Goal: Task Accomplishment & Management: Use online tool/utility

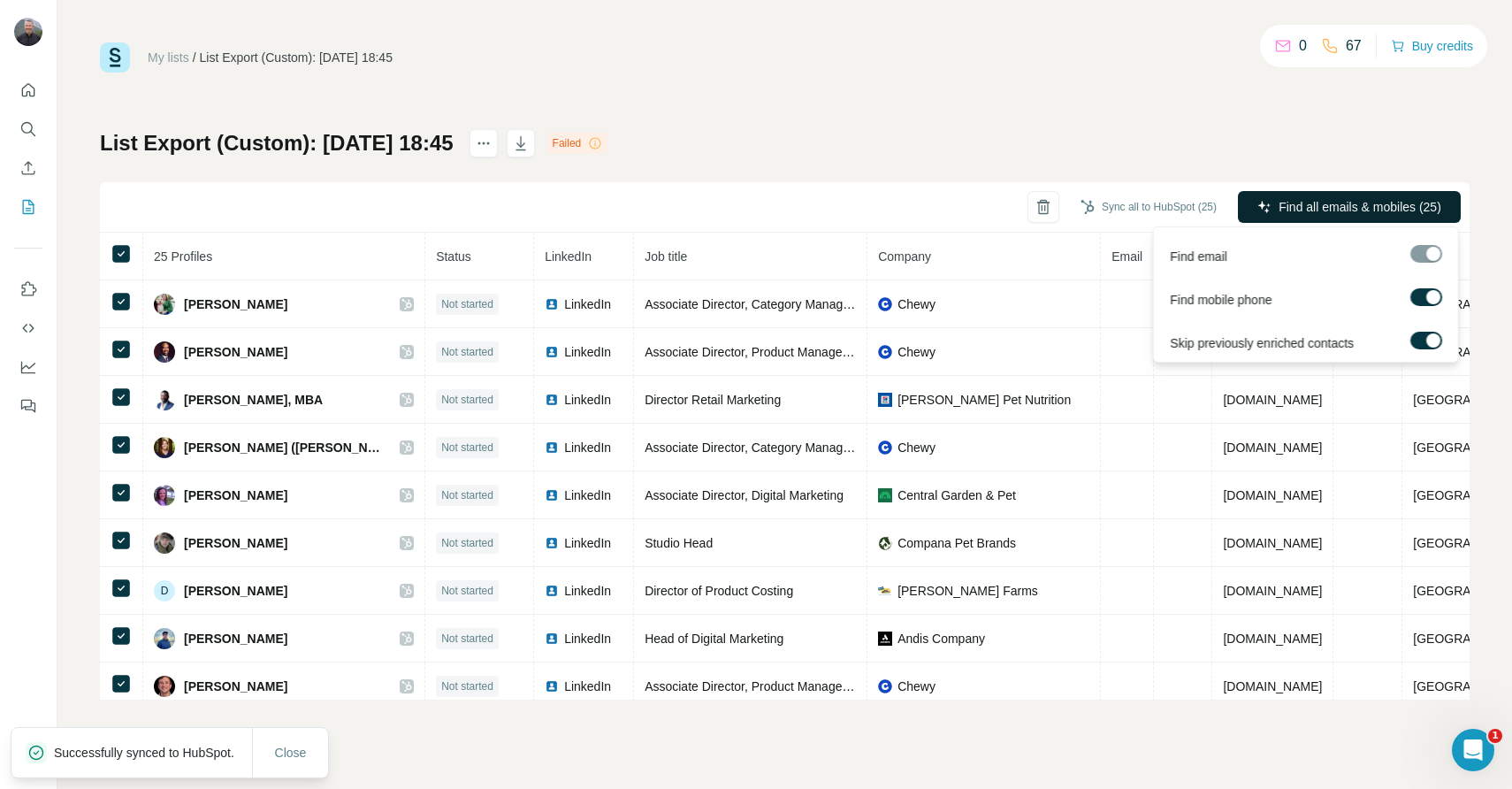
click at [1326, 209] on span "Find all emails & mobiles (25)" at bounding box center [1360, 206] width 163 height 18
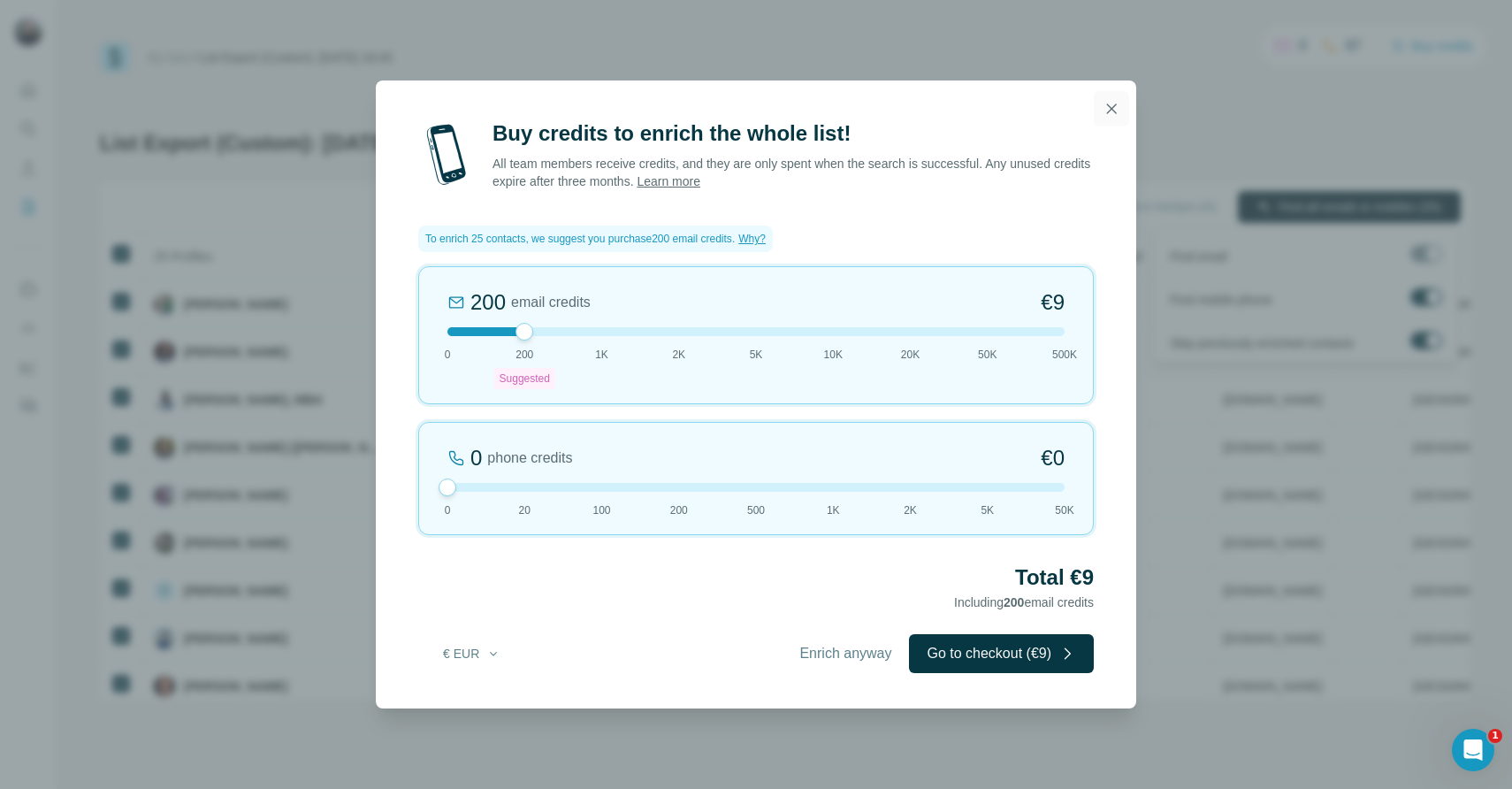
click at [1111, 111] on icon "button" at bounding box center [1111, 108] width 18 height 18
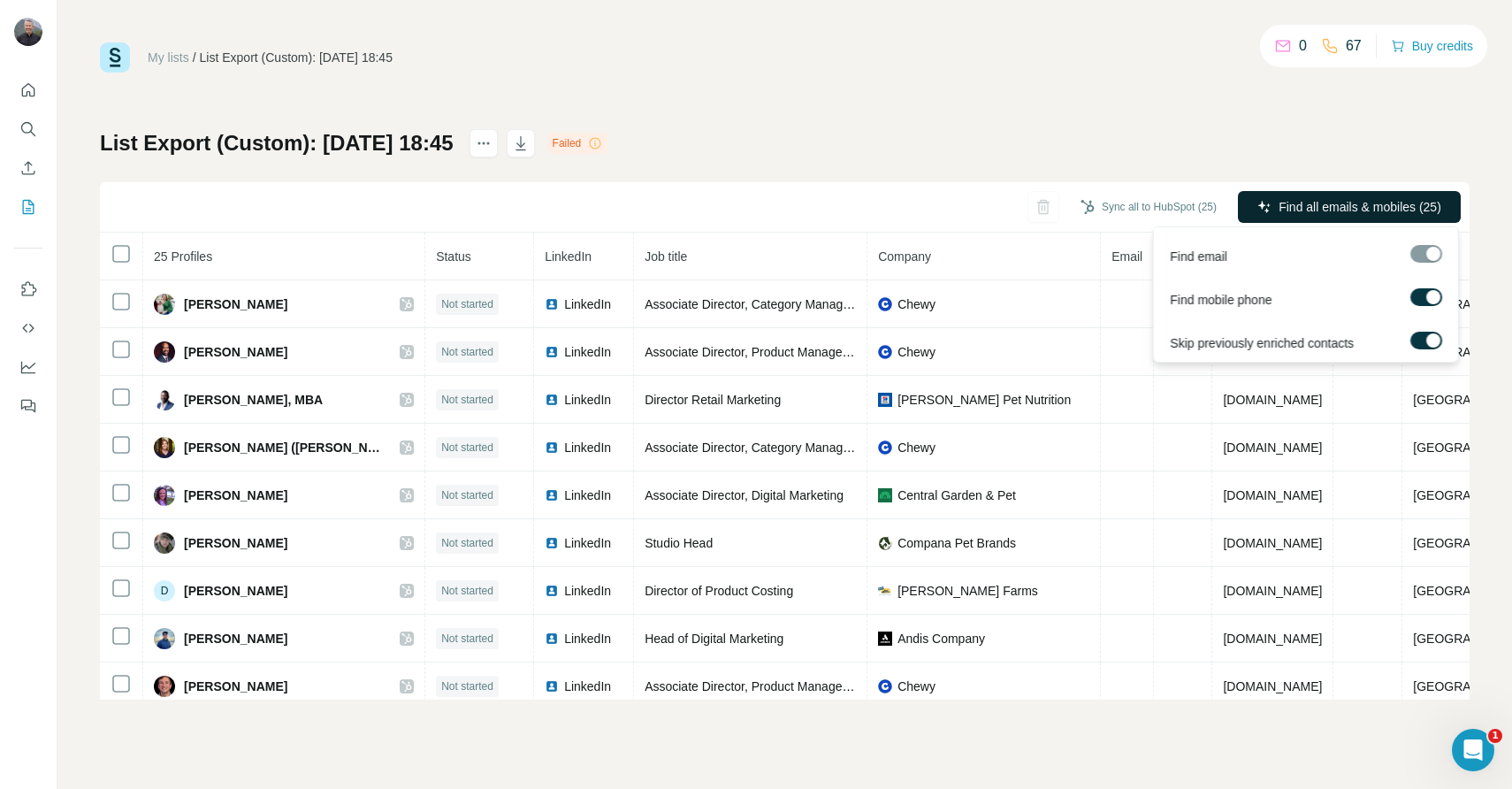
click at [1301, 209] on span "Find all emails & mobiles (25)" at bounding box center [1360, 206] width 163 height 18
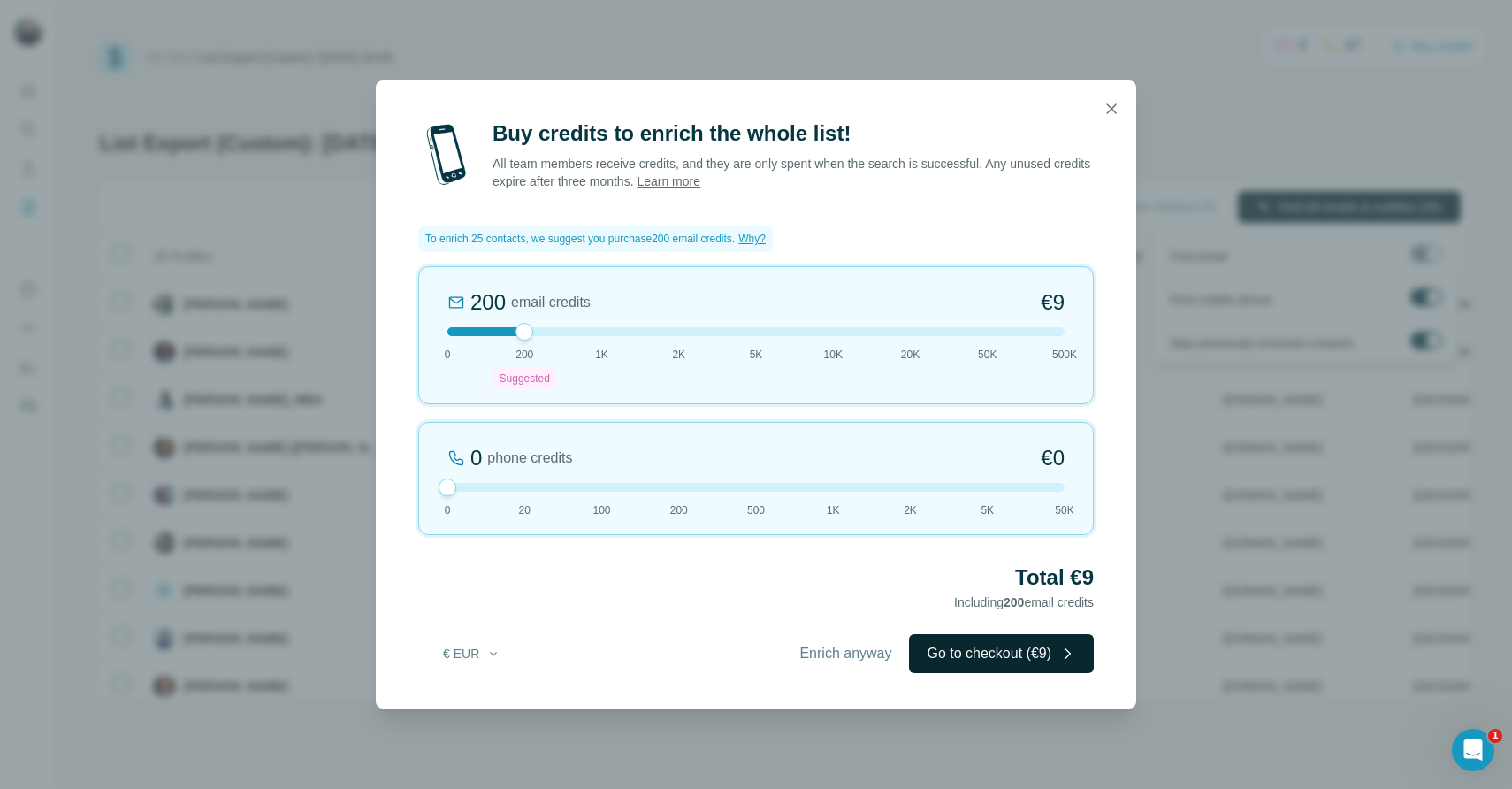
click at [1004, 656] on button "Go to checkout (€9)" at bounding box center [1002, 654] width 185 height 39
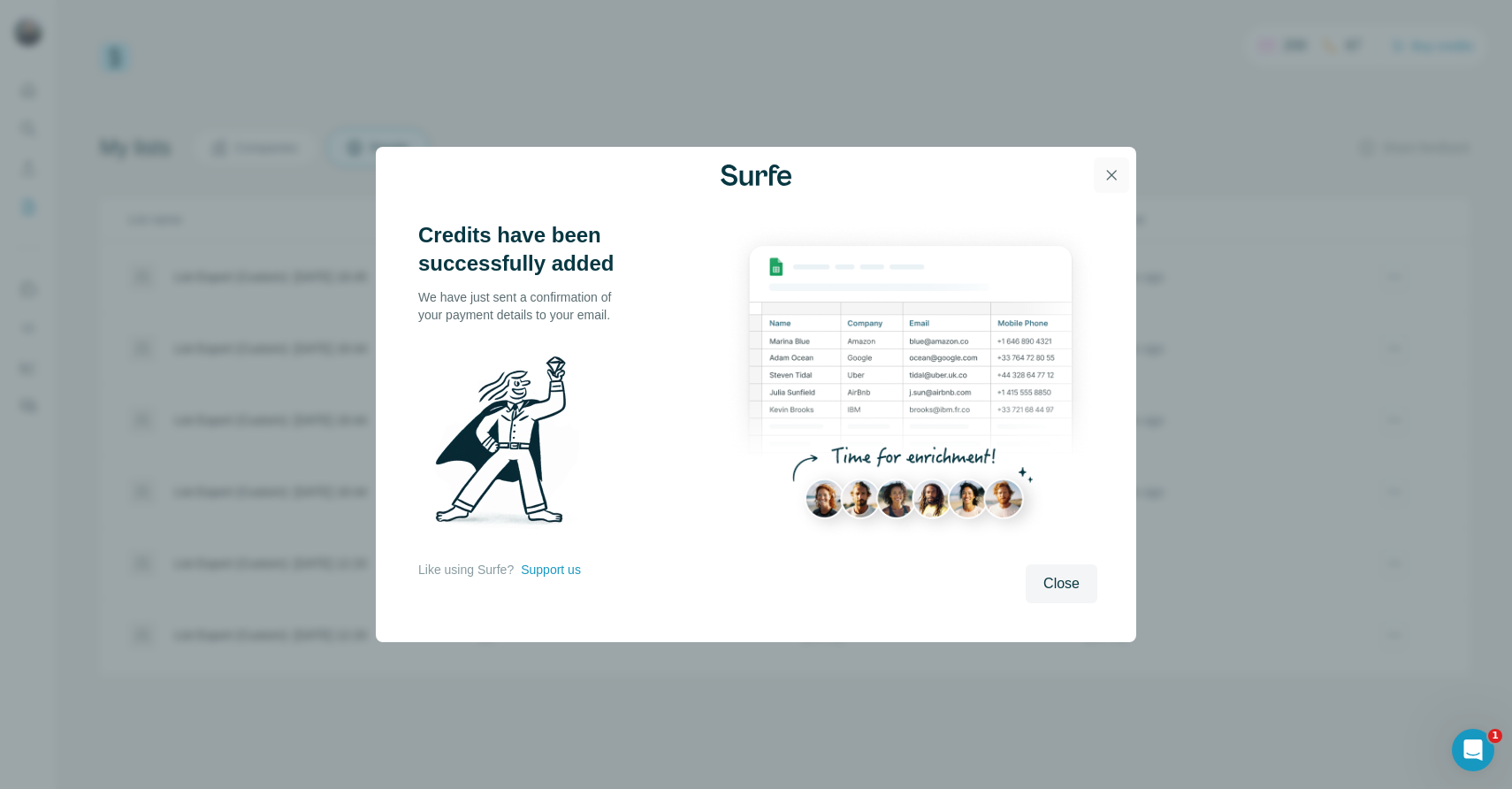
click at [1114, 173] on icon "button" at bounding box center [1111, 175] width 18 height 18
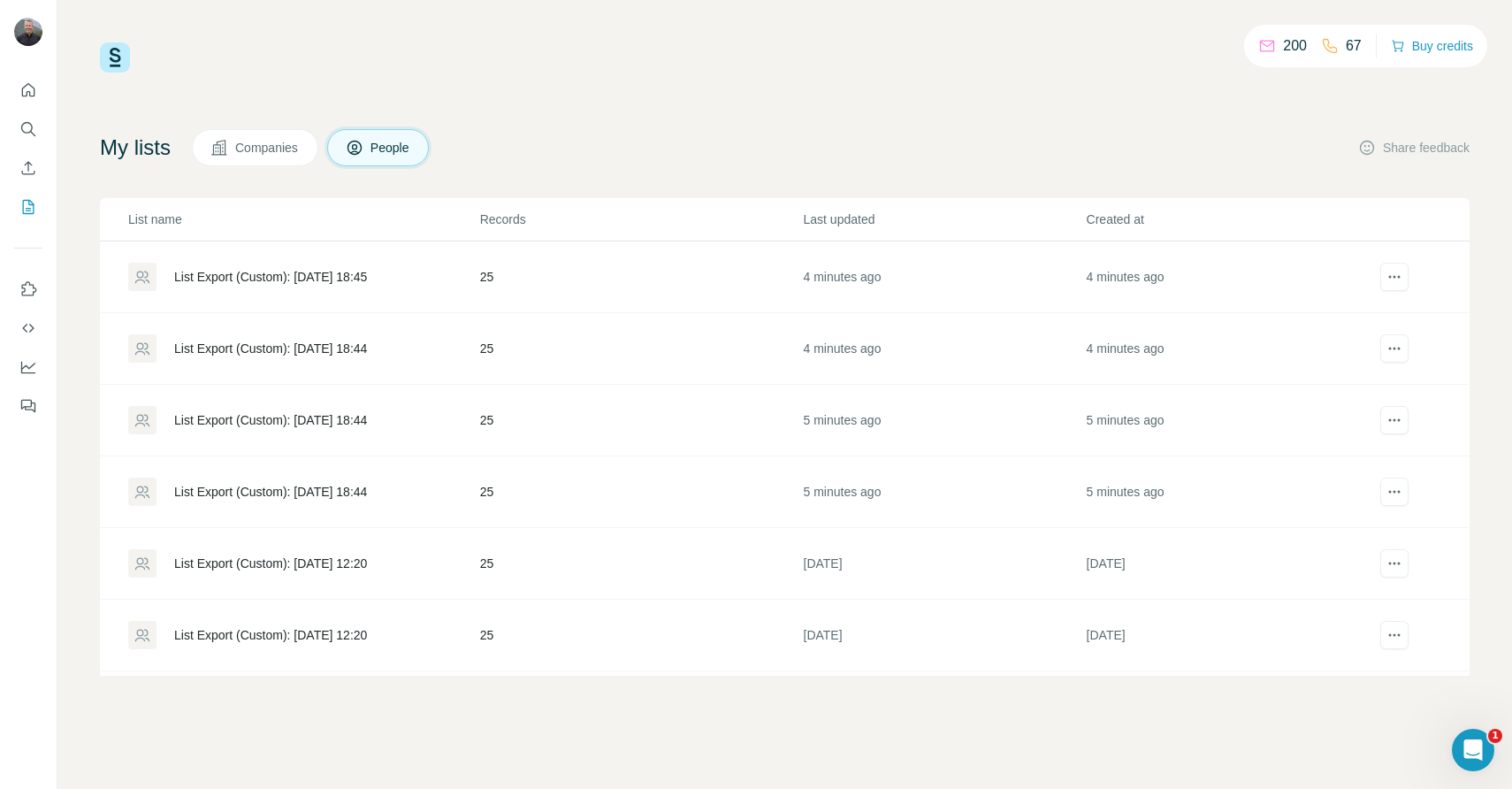
click at [363, 492] on div "List Export (Custom): 31/08/2025 18:44" at bounding box center [270, 491] width 192 height 18
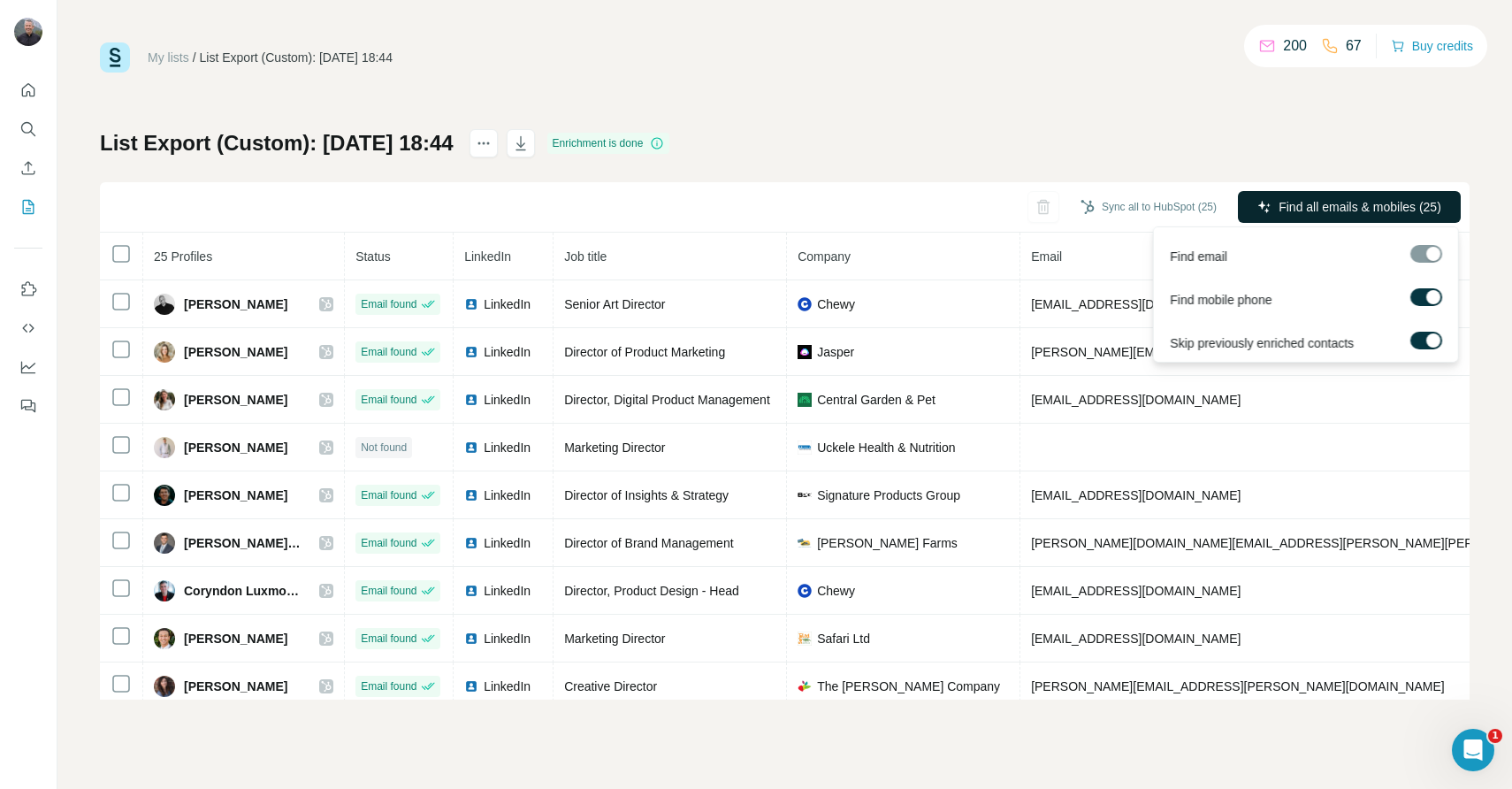
click at [1333, 203] on span "Find all emails & mobiles (25)" at bounding box center [1360, 206] width 163 height 18
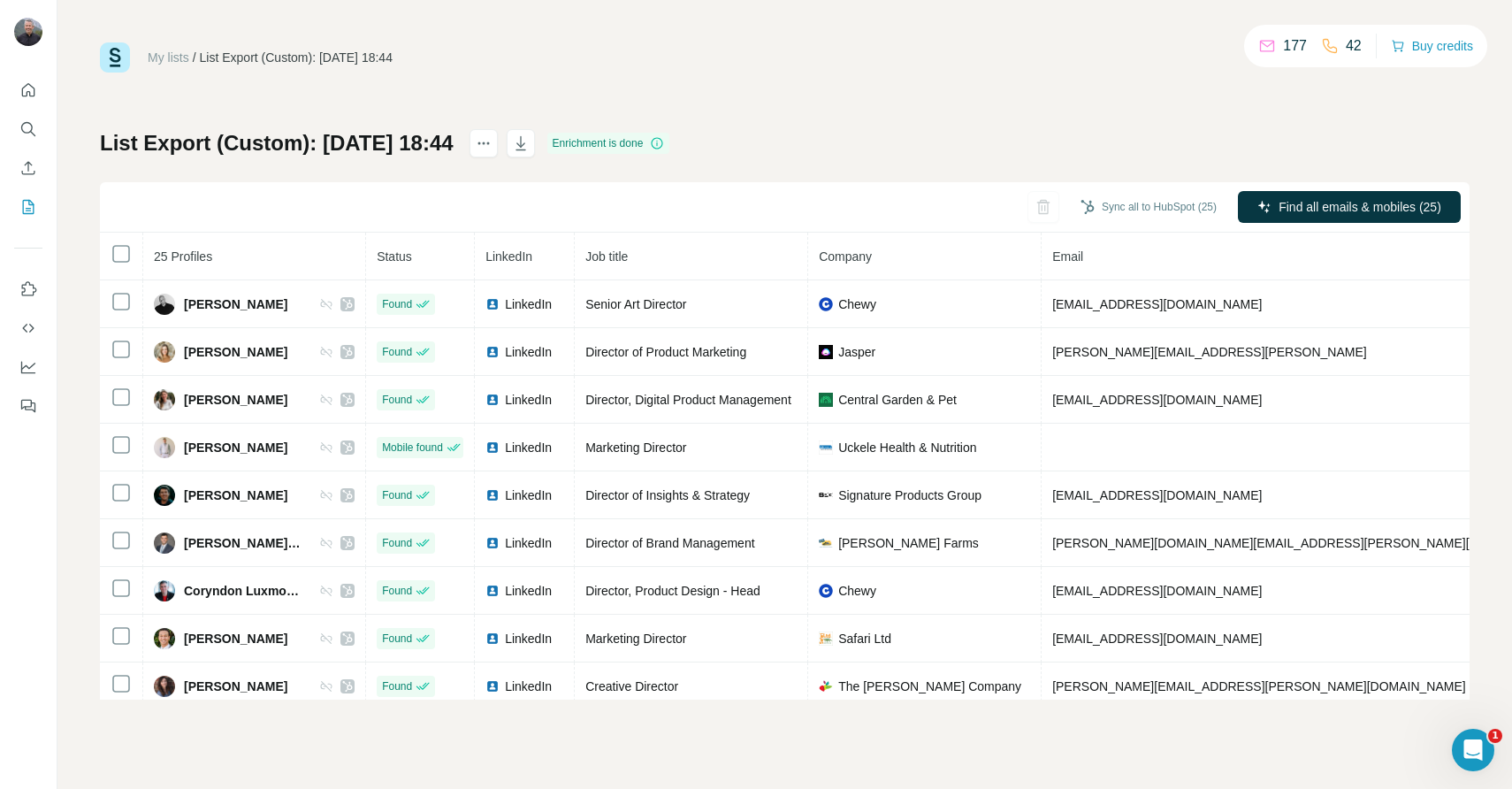
click at [167, 57] on link "My lists" at bounding box center [168, 56] width 42 height 14
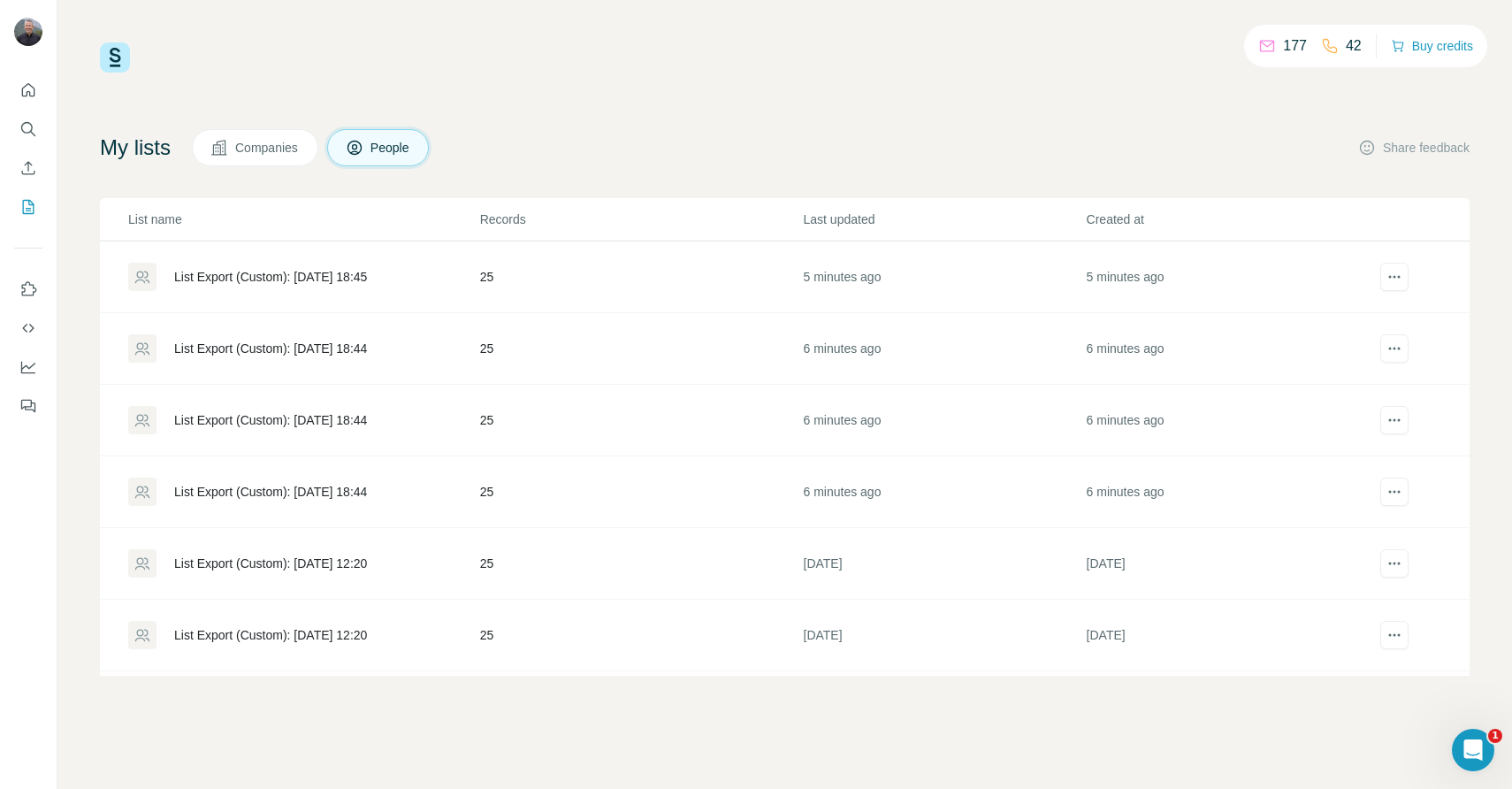
click at [351, 277] on div "List Export (Custom): [DATE] 18:45" at bounding box center [270, 277] width 192 height 18
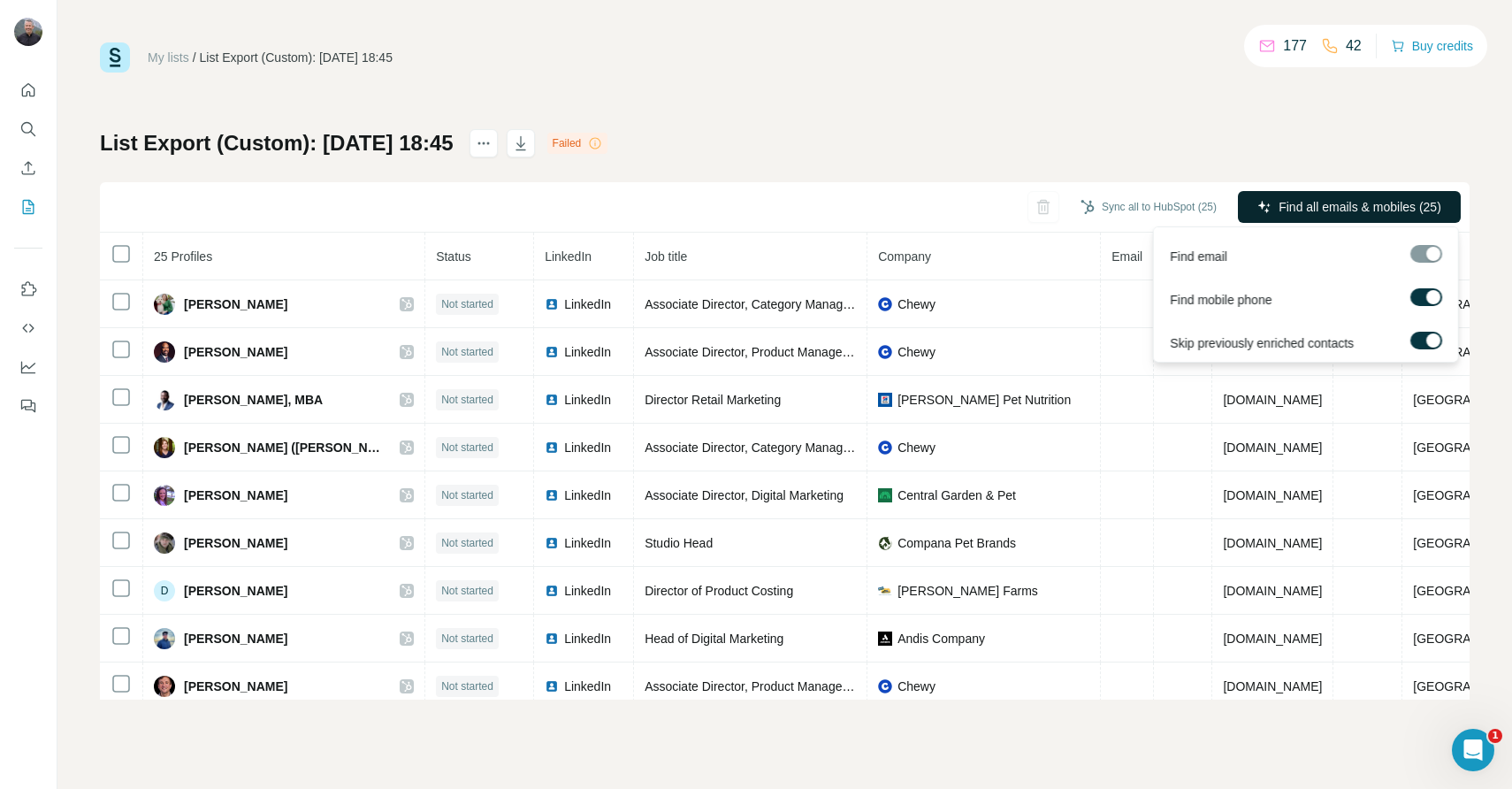
click at [1320, 206] on span "Find all emails & mobiles (25)" at bounding box center [1360, 206] width 163 height 18
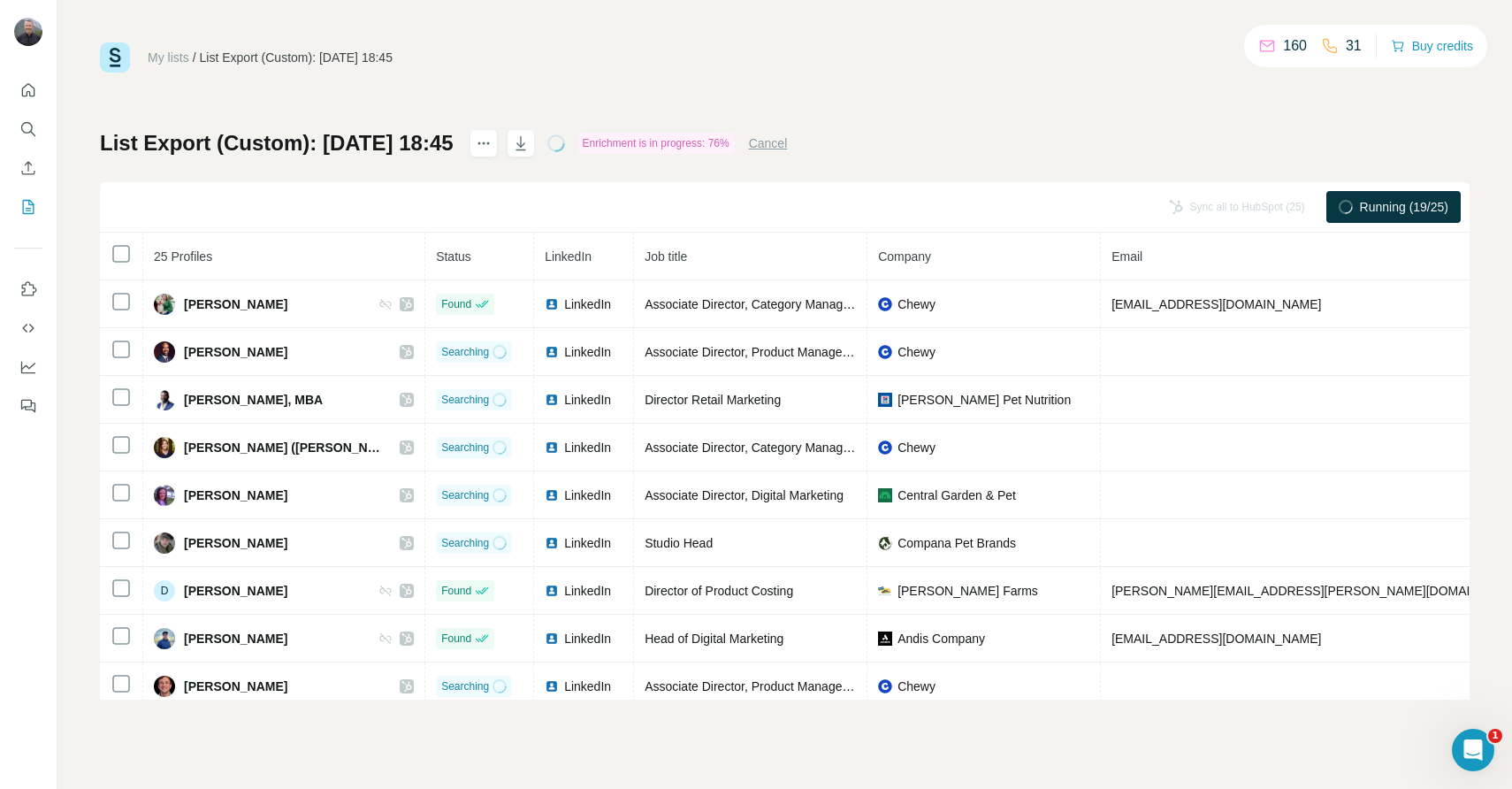
click at [166, 60] on link "My lists" at bounding box center [168, 56] width 42 height 14
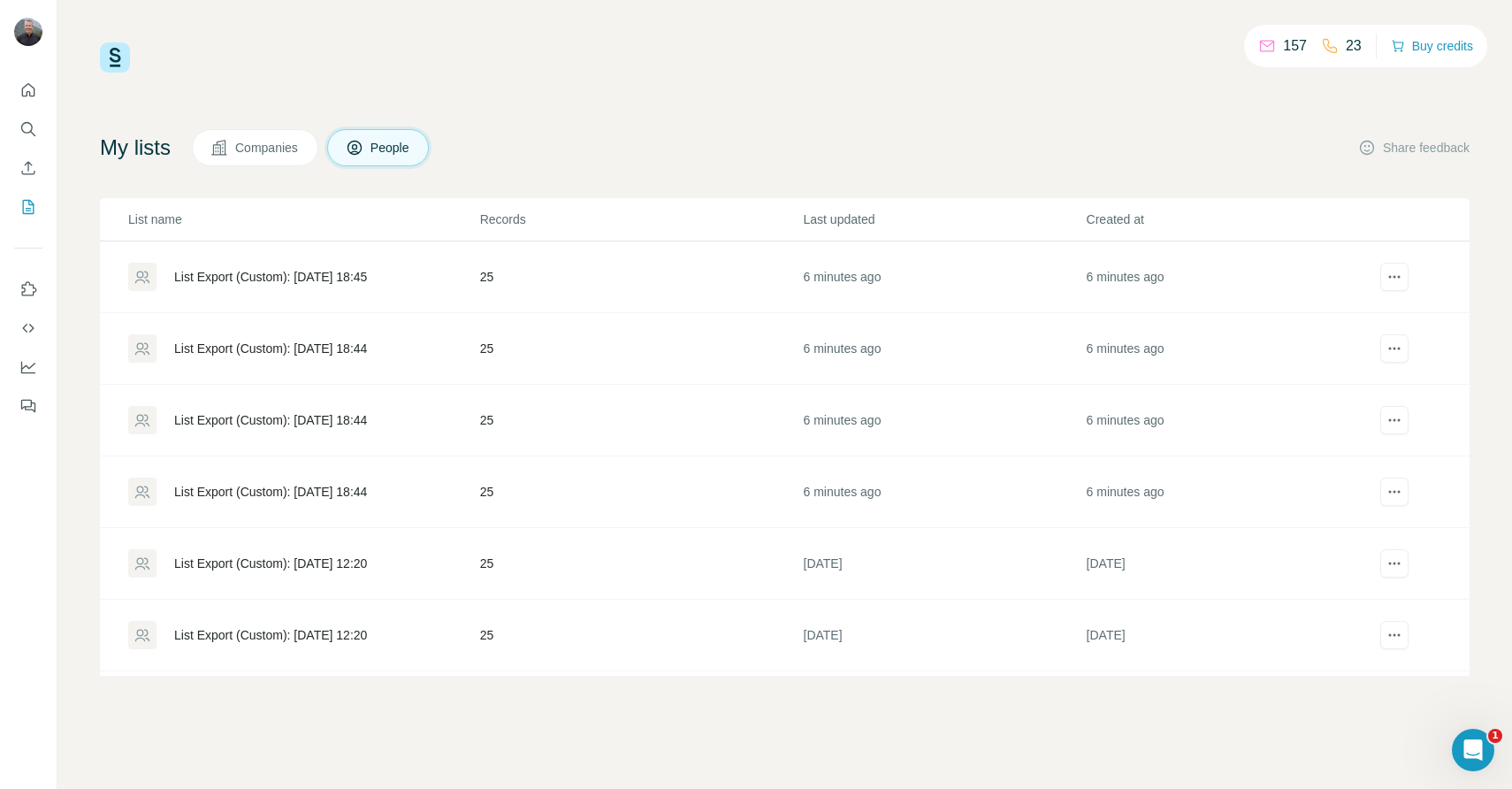
click at [284, 351] on div "List Export (Custom): 31/08/2025 18:44" at bounding box center [270, 348] width 192 height 18
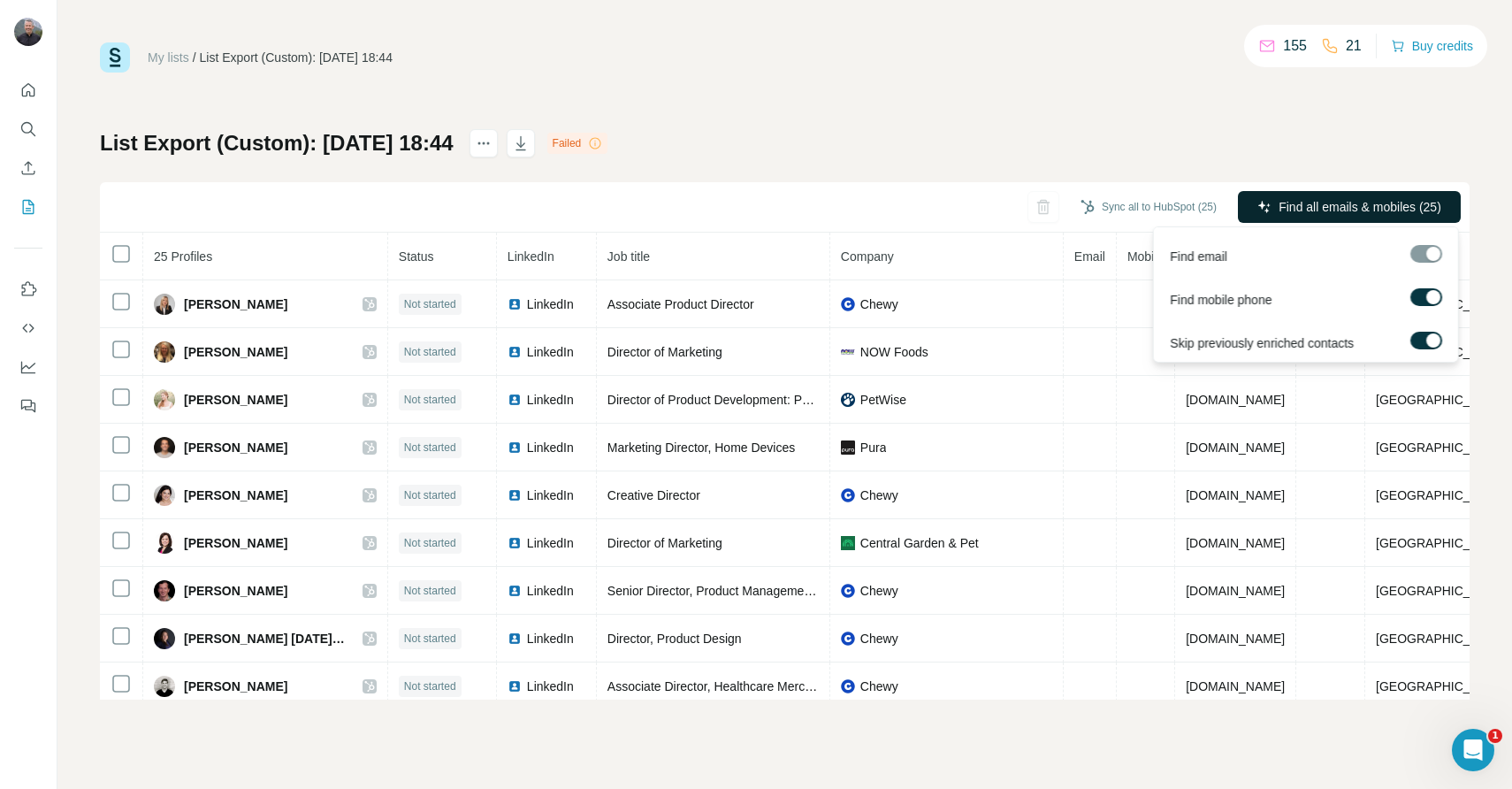
click at [1324, 202] on span "Find all emails & mobiles (25)" at bounding box center [1360, 206] width 163 height 18
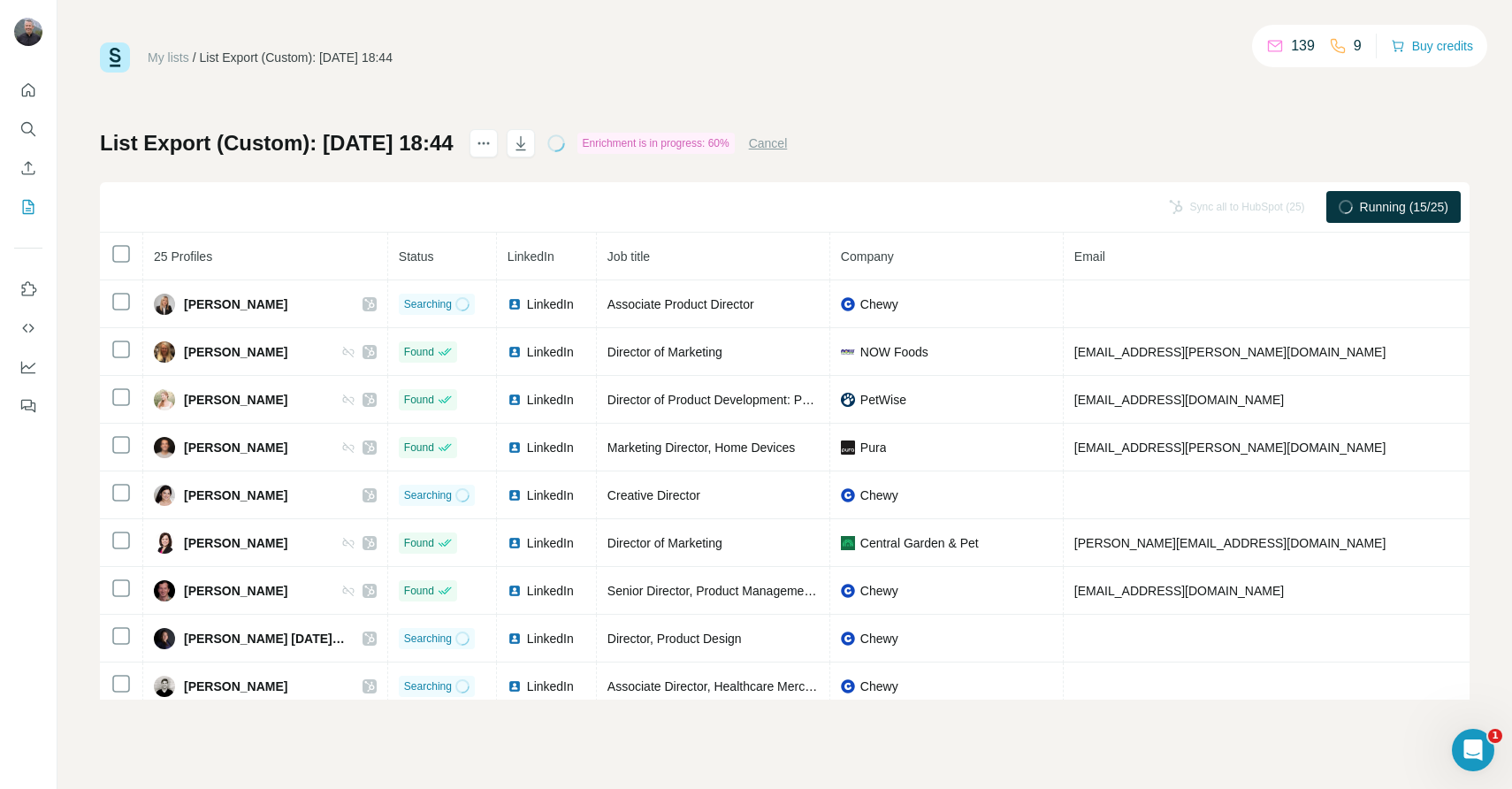
click at [176, 55] on link "My lists" at bounding box center [168, 56] width 42 height 14
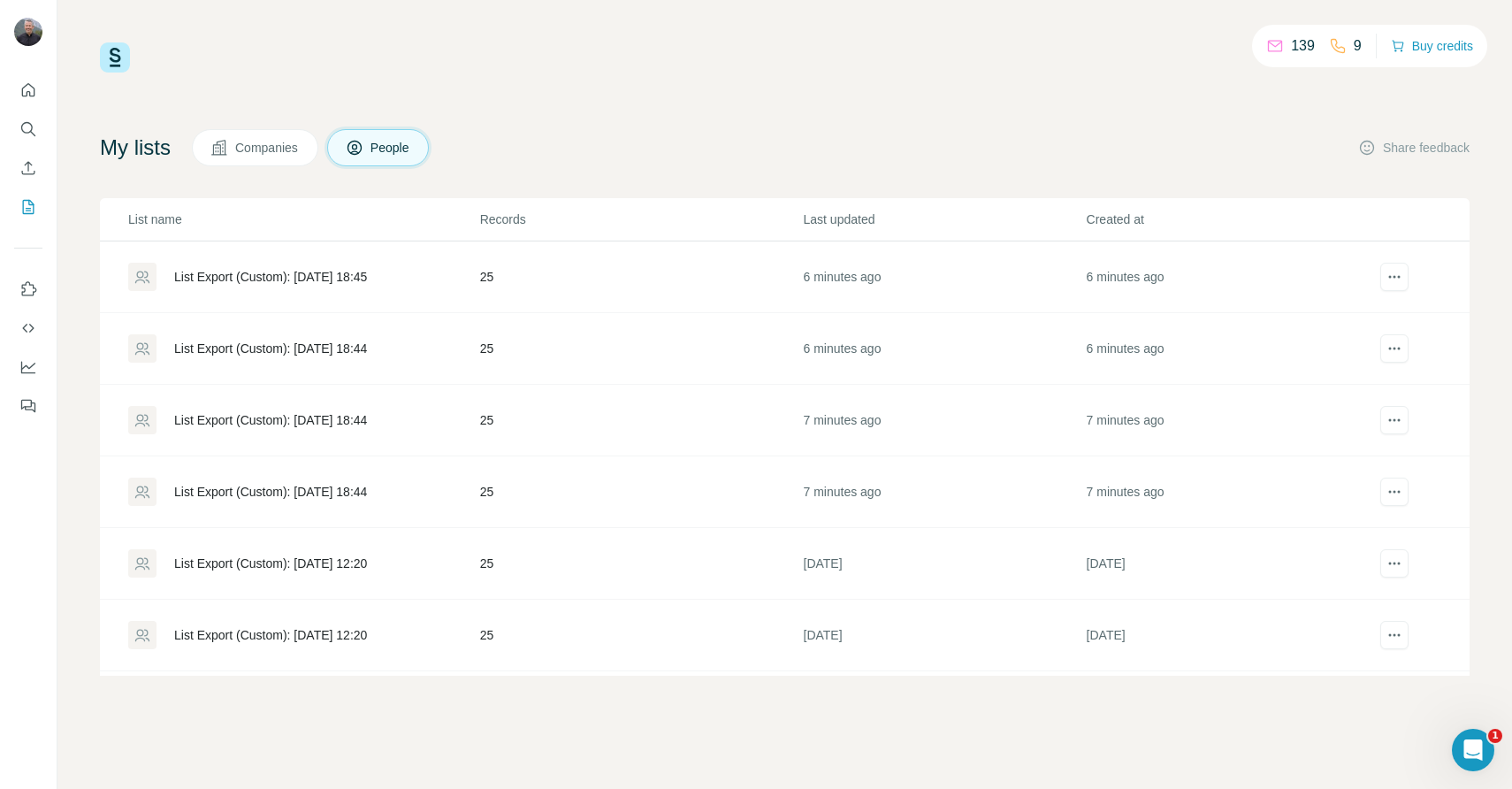
click at [358, 420] on div "List Export (Custom): 31/08/2025 18:44" at bounding box center [270, 420] width 192 height 18
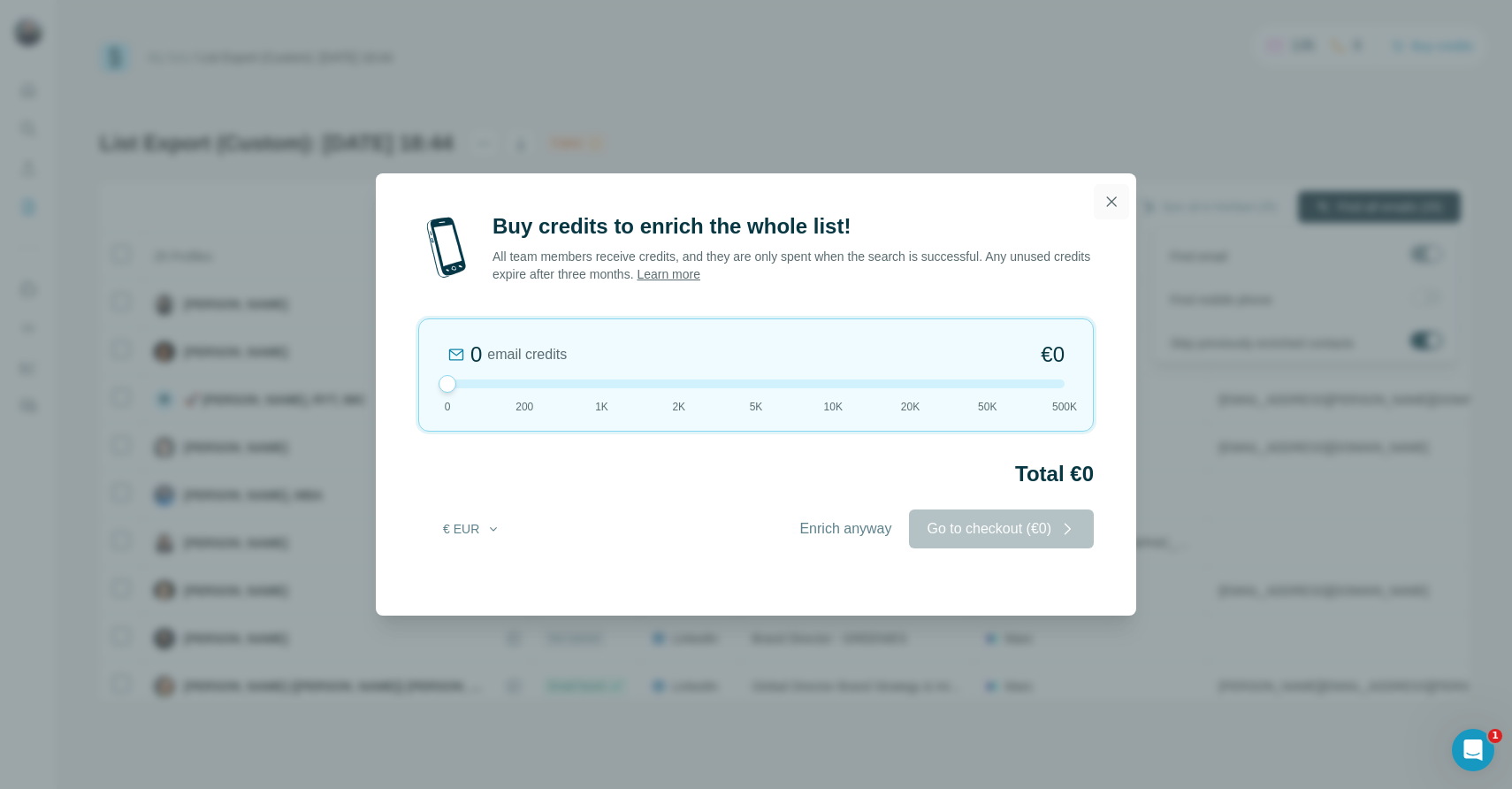
click at [1116, 197] on icon "button" at bounding box center [1112, 201] width 10 height 10
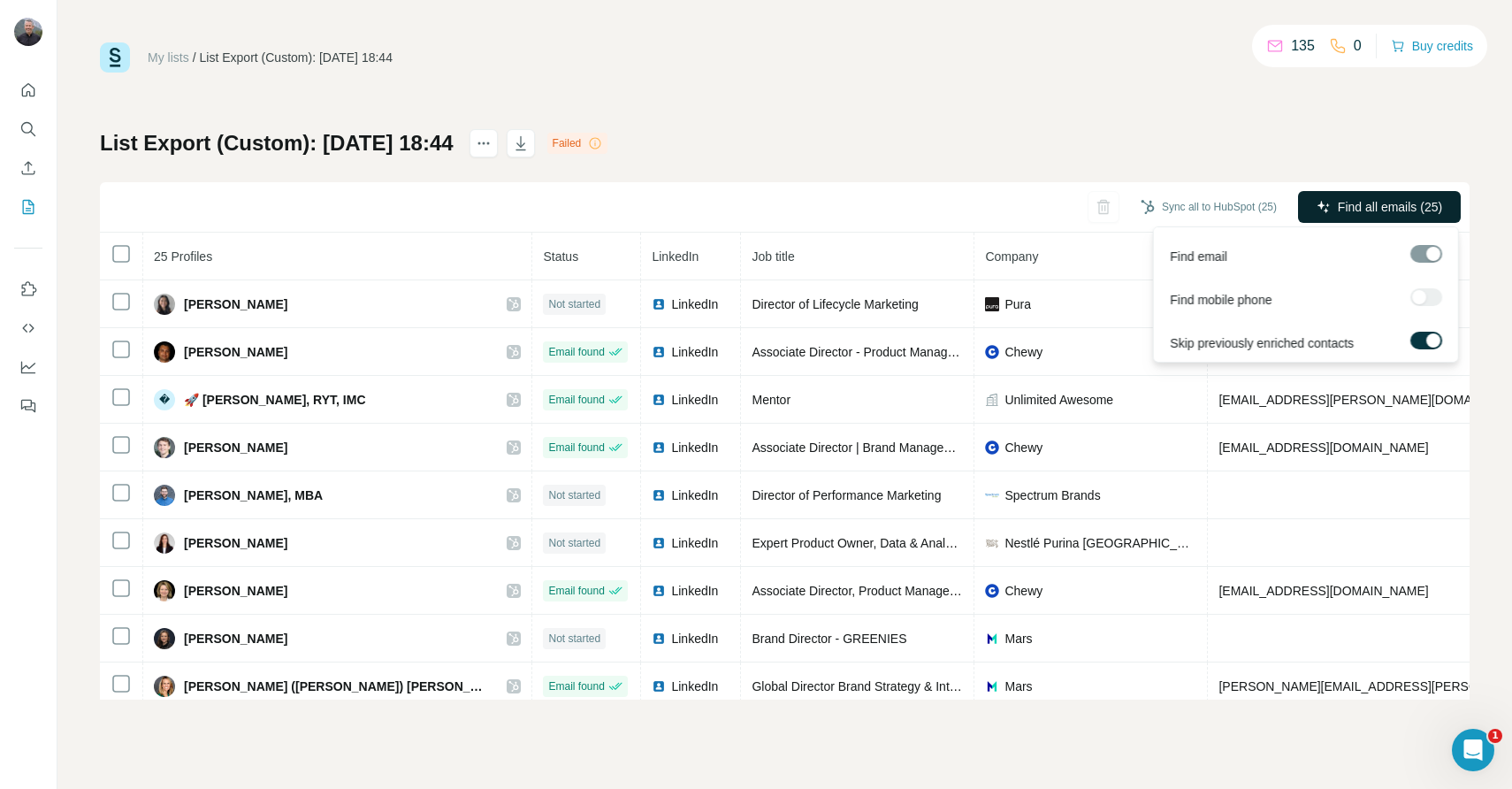
click at [1270, 104] on div "My lists / List Export (Custom): 31/08/2025 18:44 135 0 Buy credits List Export…" at bounding box center [784, 371] width 1370 height 657
click at [1392, 204] on span "Find all emails (25)" at bounding box center [1390, 206] width 104 height 18
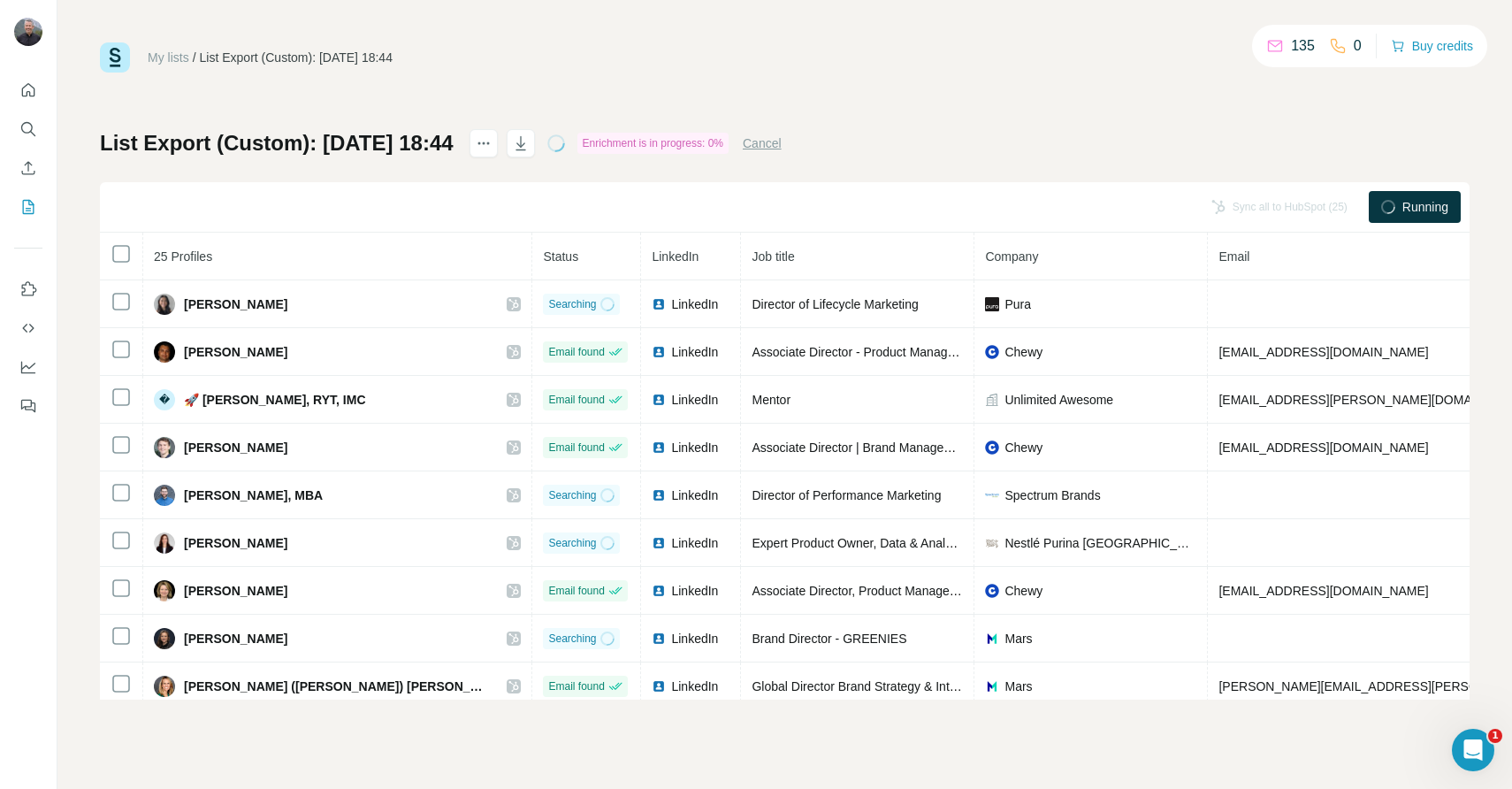
click at [173, 55] on link "My lists" at bounding box center [168, 56] width 42 height 14
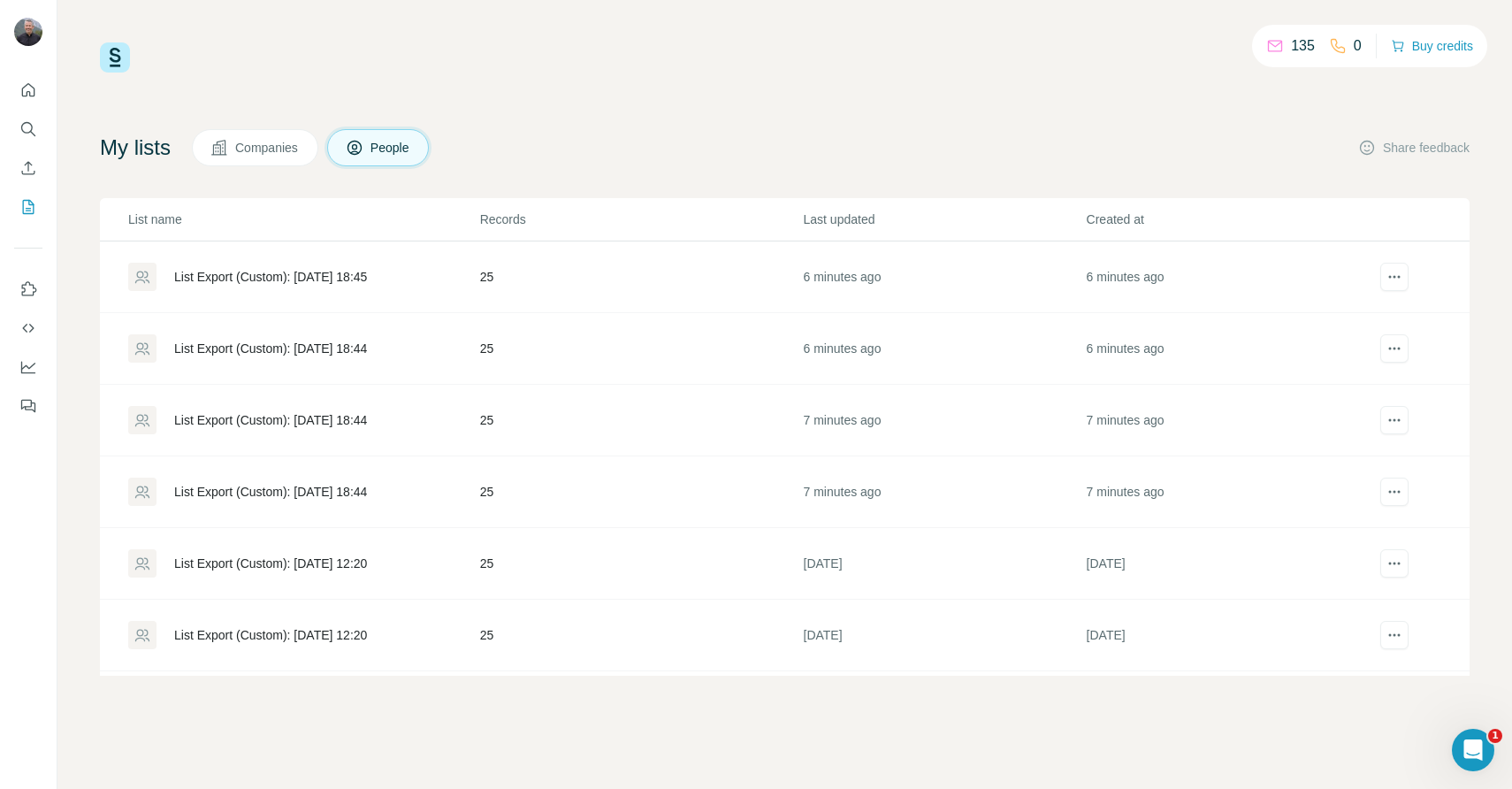
click at [347, 494] on div "List Export (Custom): 31/08/2025 18:44" at bounding box center [270, 491] width 192 height 18
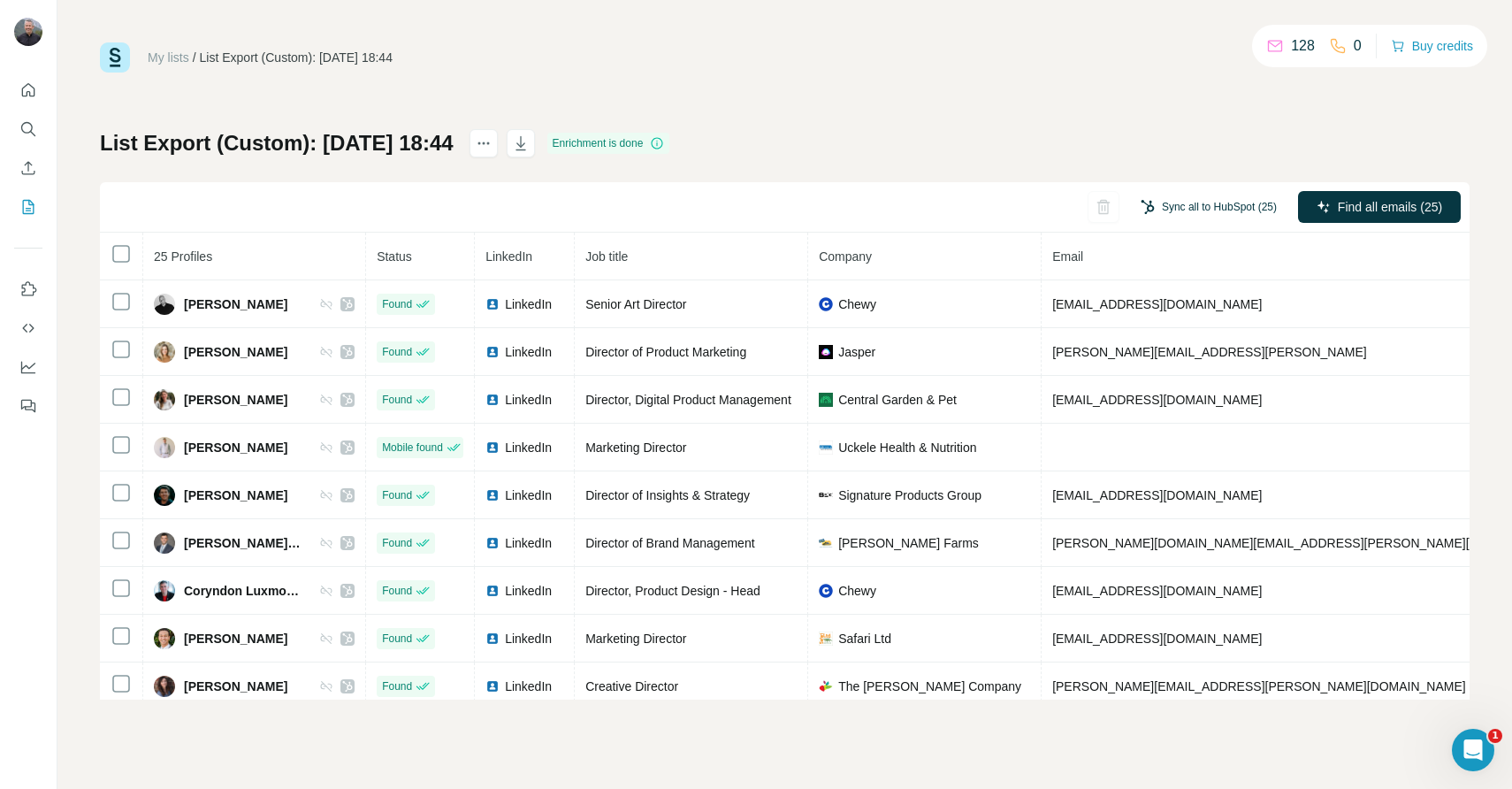
click at [1196, 202] on button "Sync all to HubSpot (25)" at bounding box center [1209, 206] width 161 height 27
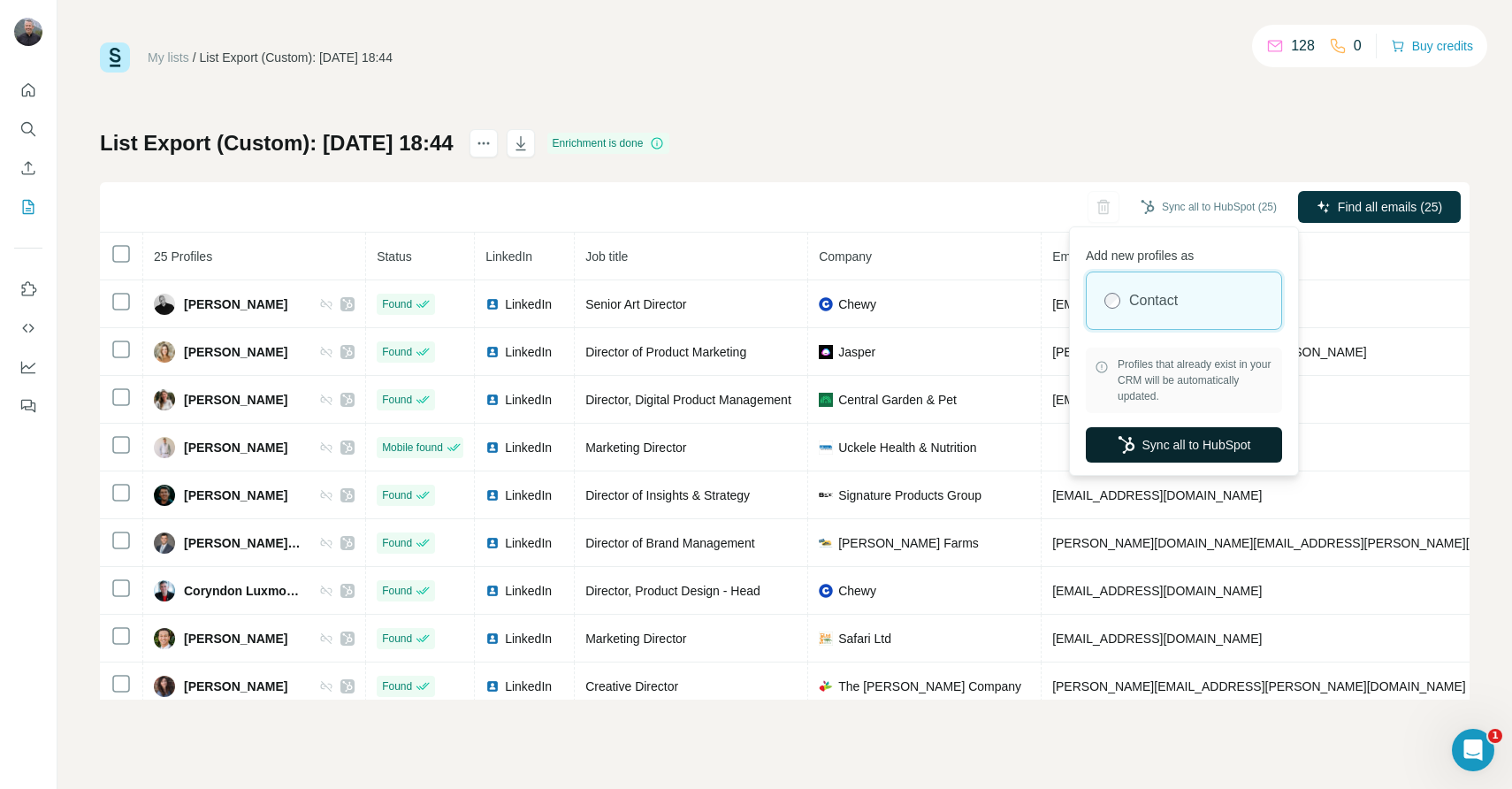
click at [1214, 451] on button "Sync all to HubSpot" at bounding box center [1184, 445] width 196 height 35
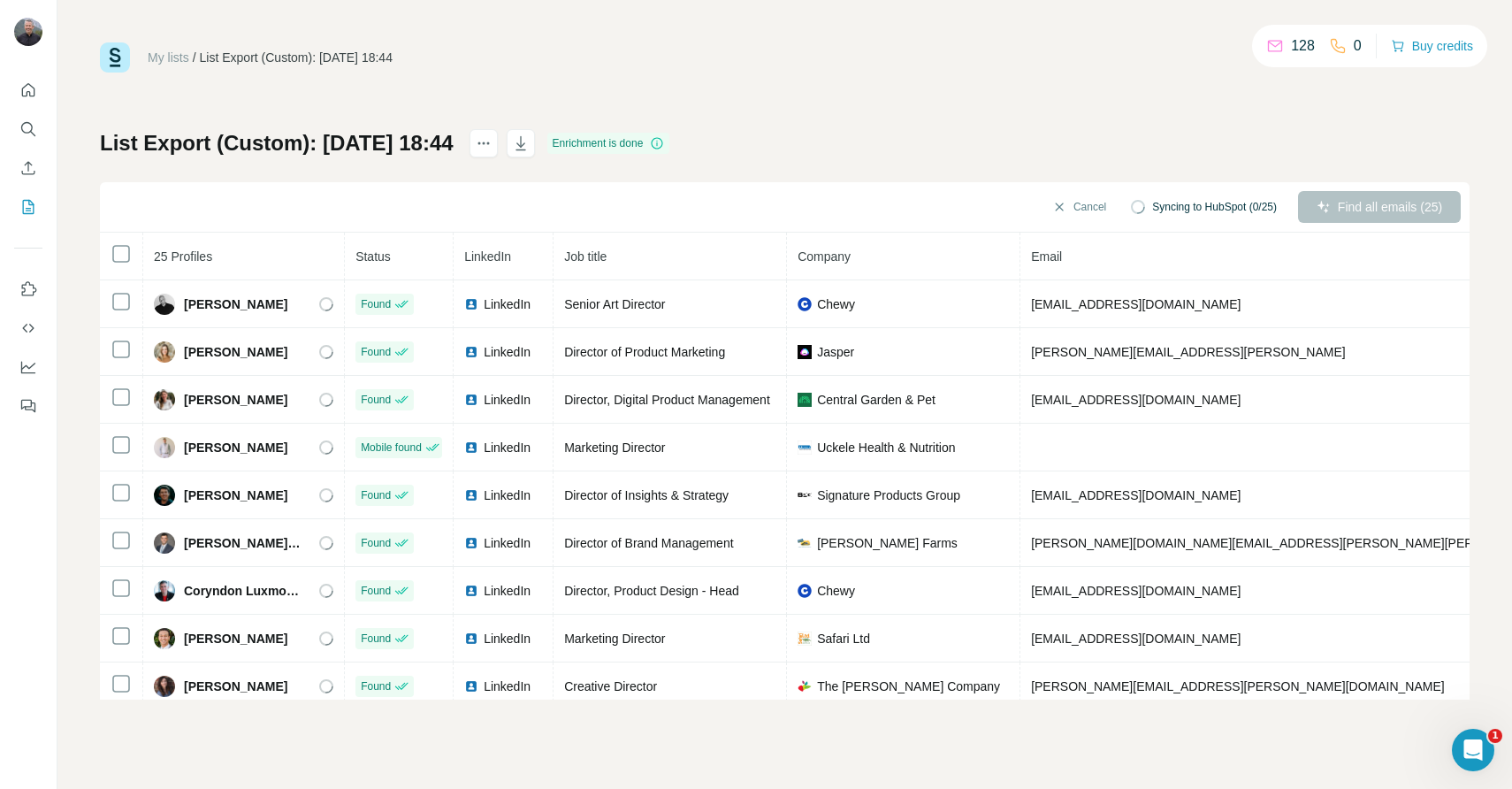
click at [169, 58] on link "My lists" at bounding box center [168, 56] width 42 height 14
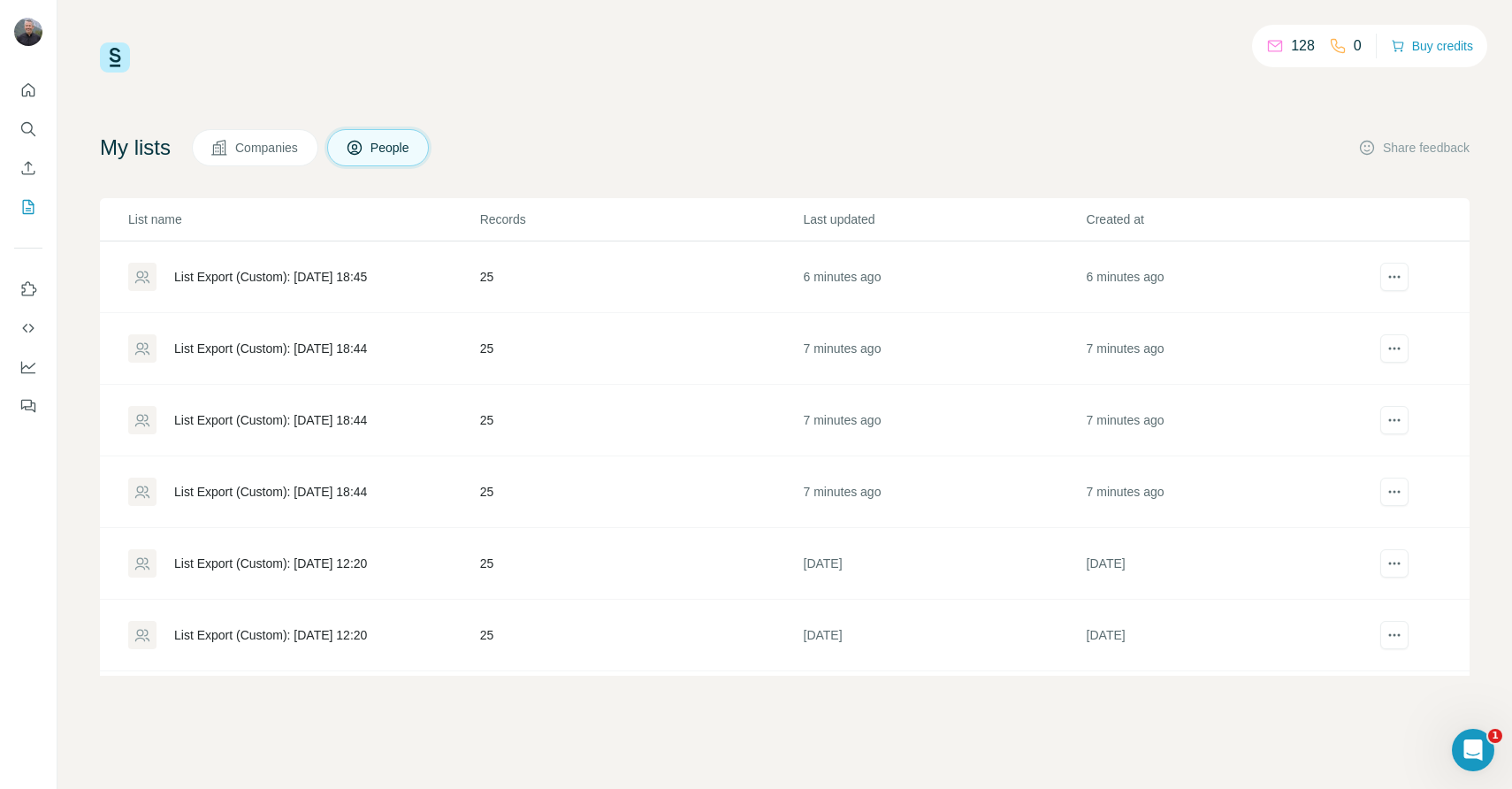
click at [256, 277] on div "List Export (Custom): [DATE] 18:45" at bounding box center [270, 277] width 192 height 18
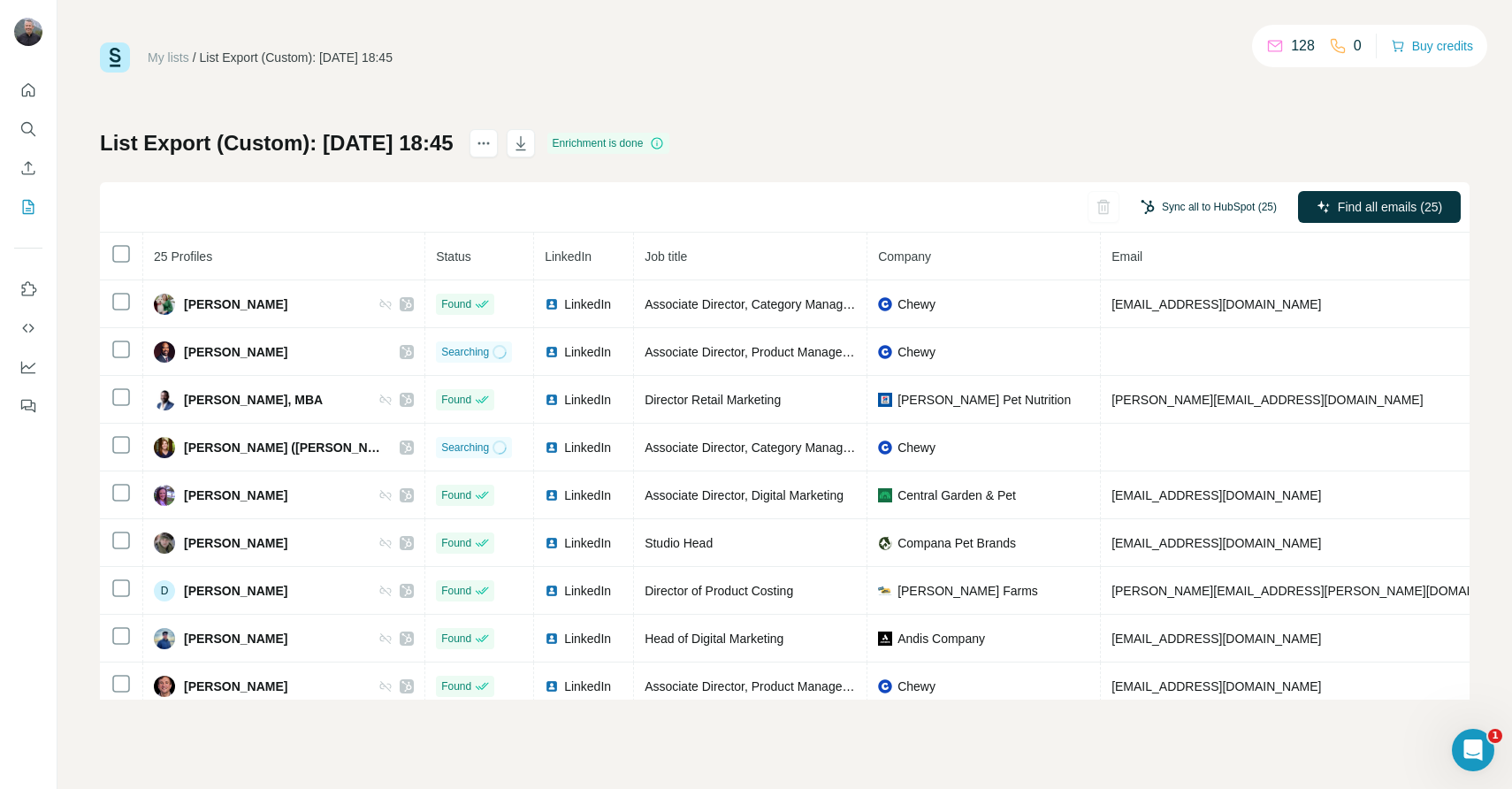
click at [1220, 205] on button "Sync all to HubSpot (25)" at bounding box center [1209, 206] width 161 height 27
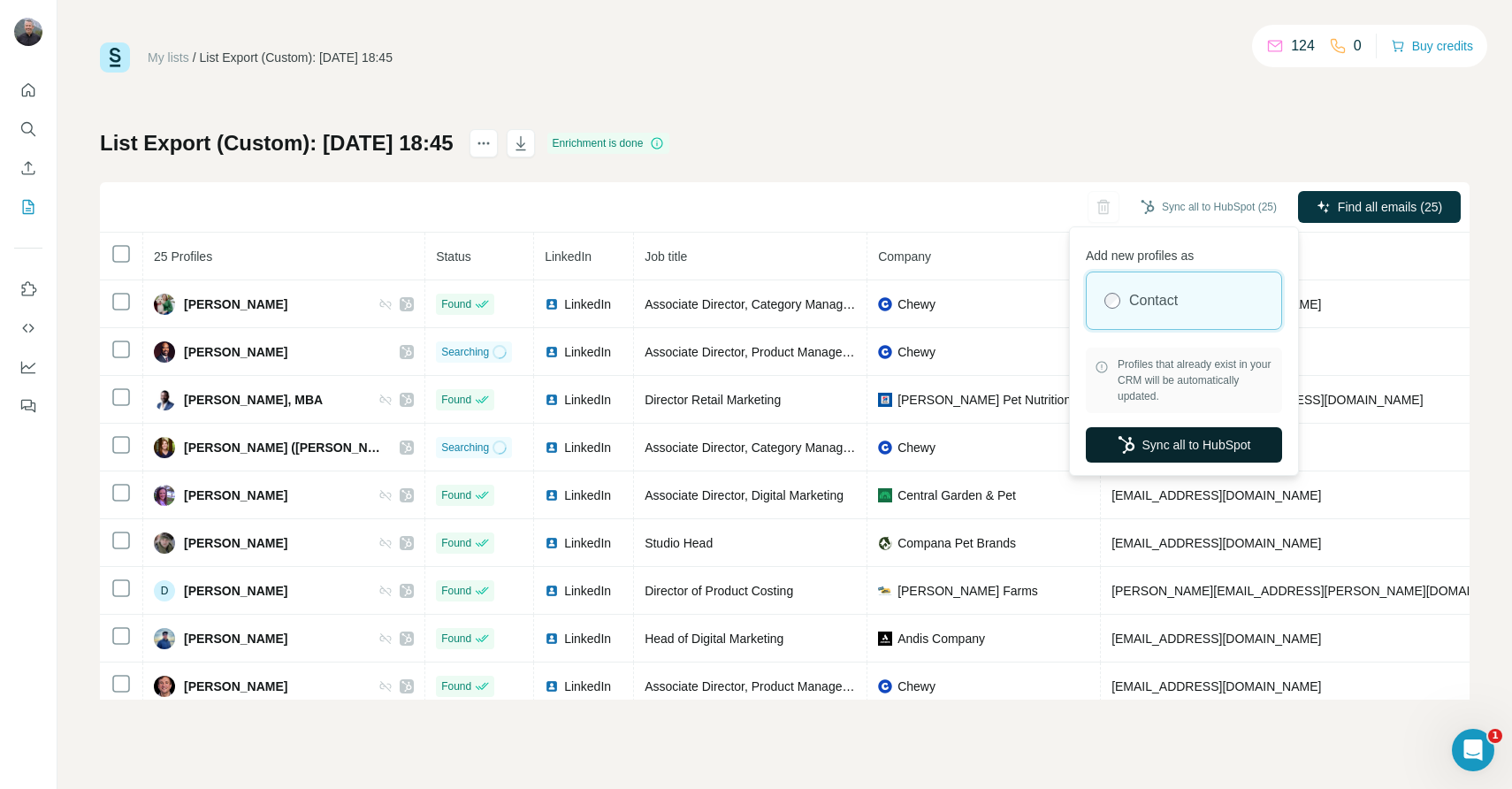
click at [1153, 449] on button "Sync all to HubSpot" at bounding box center [1184, 445] width 196 height 35
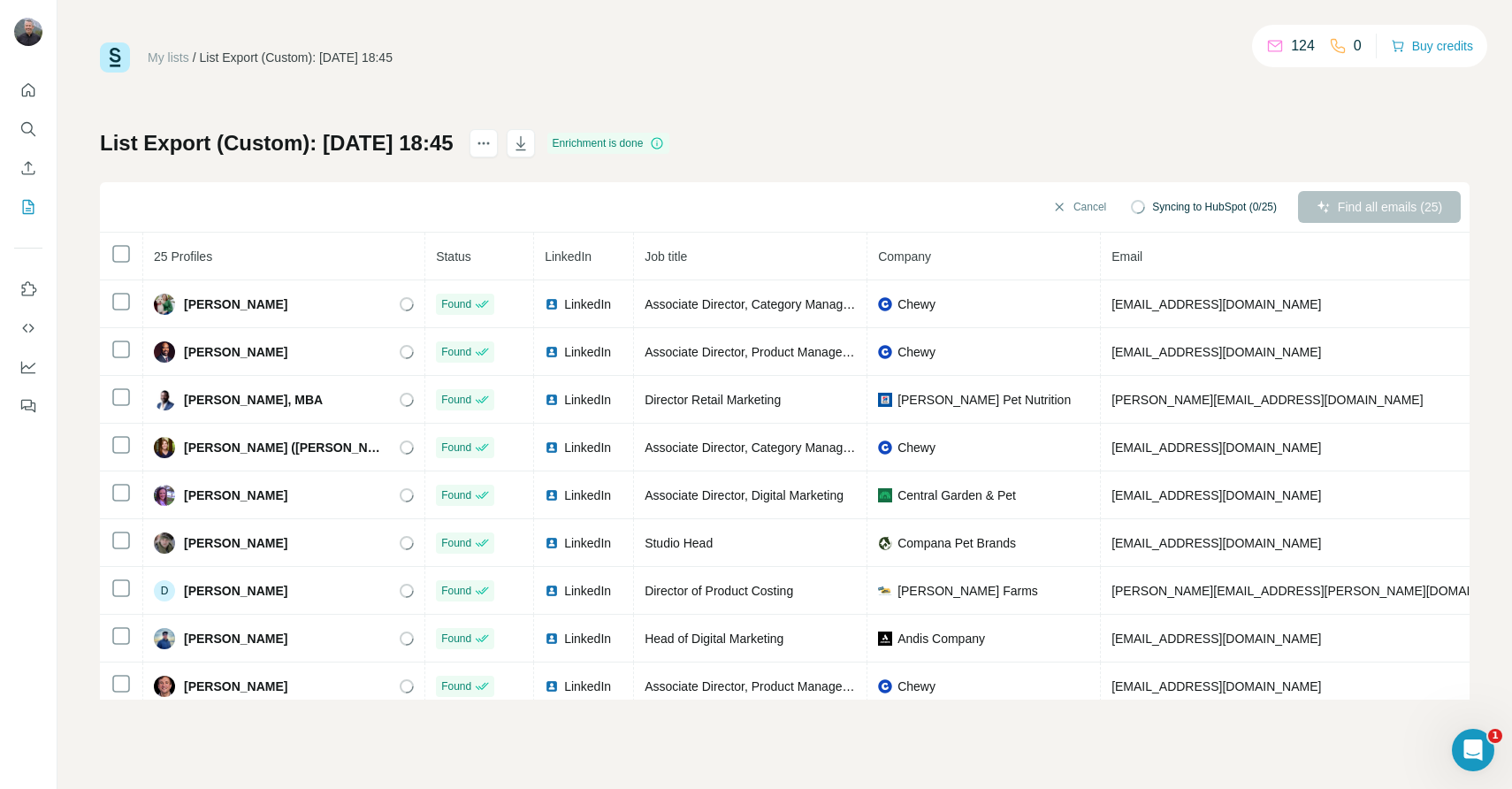
click at [163, 55] on link "My lists" at bounding box center [168, 56] width 42 height 14
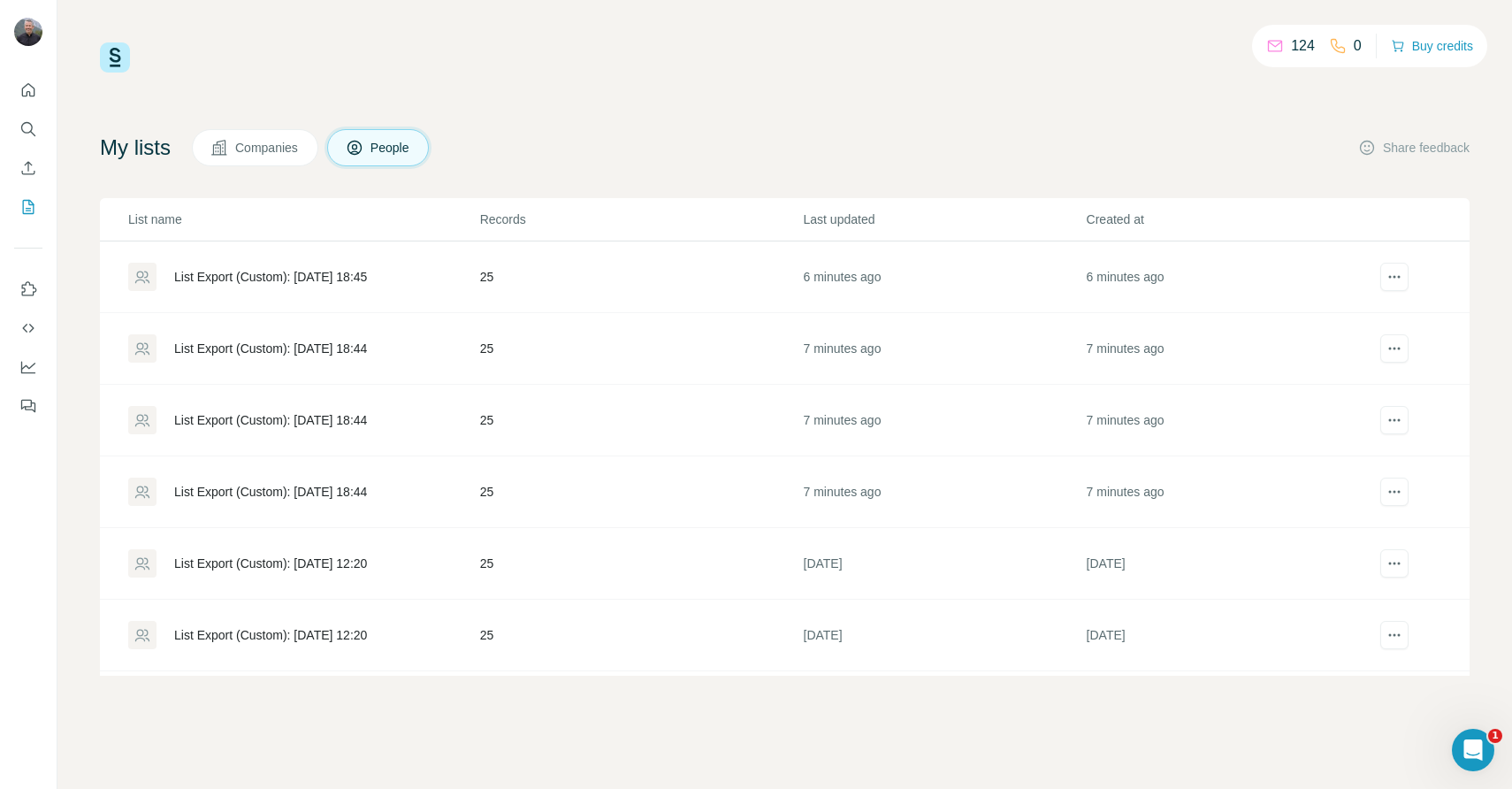
click at [303, 348] on div "List Export (Custom): 31/08/2025 18:44" at bounding box center [270, 348] width 192 height 18
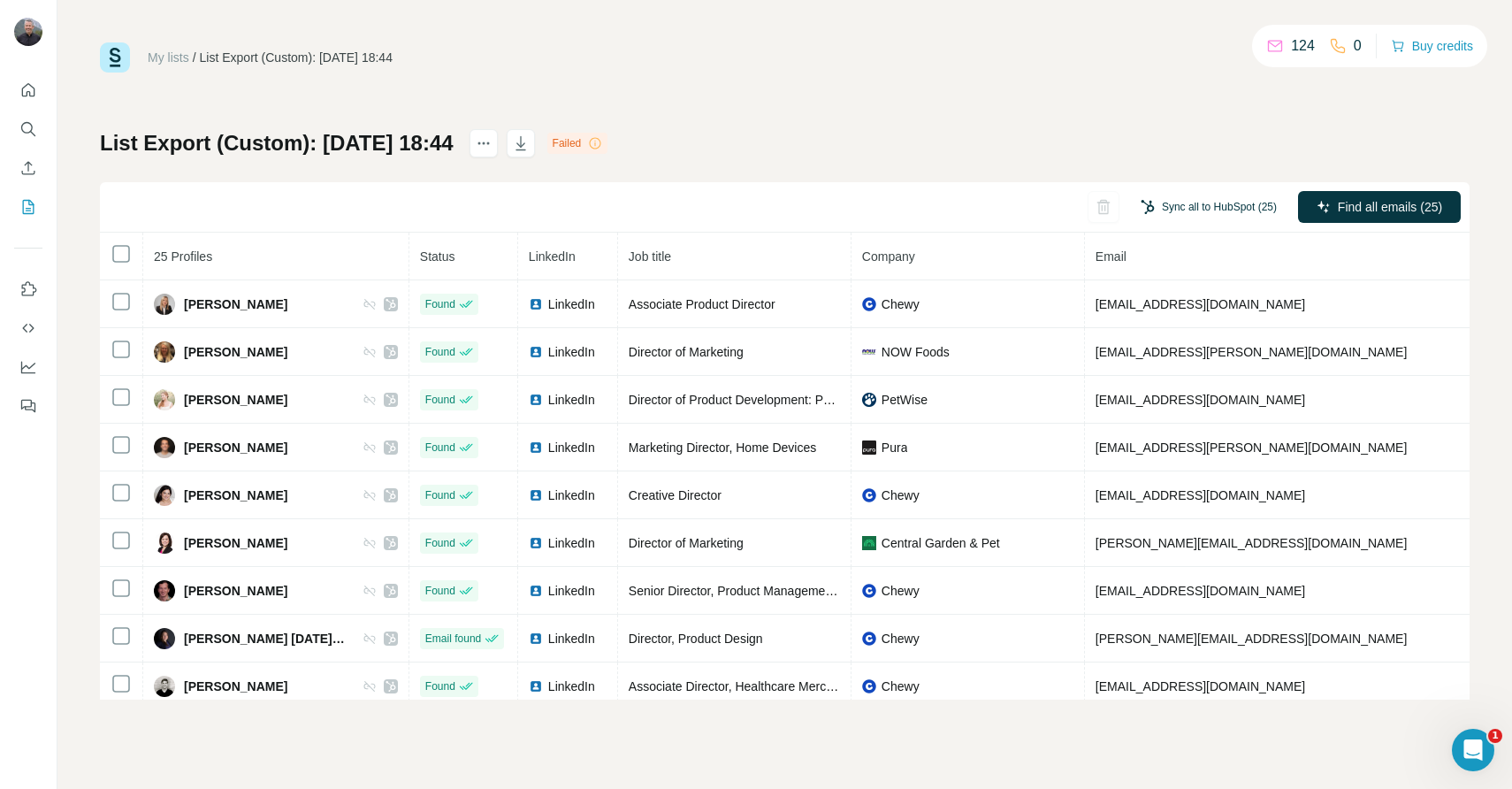
click at [1229, 207] on button "Sync all to HubSpot (25)" at bounding box center [1209, 206] width 161 height 27
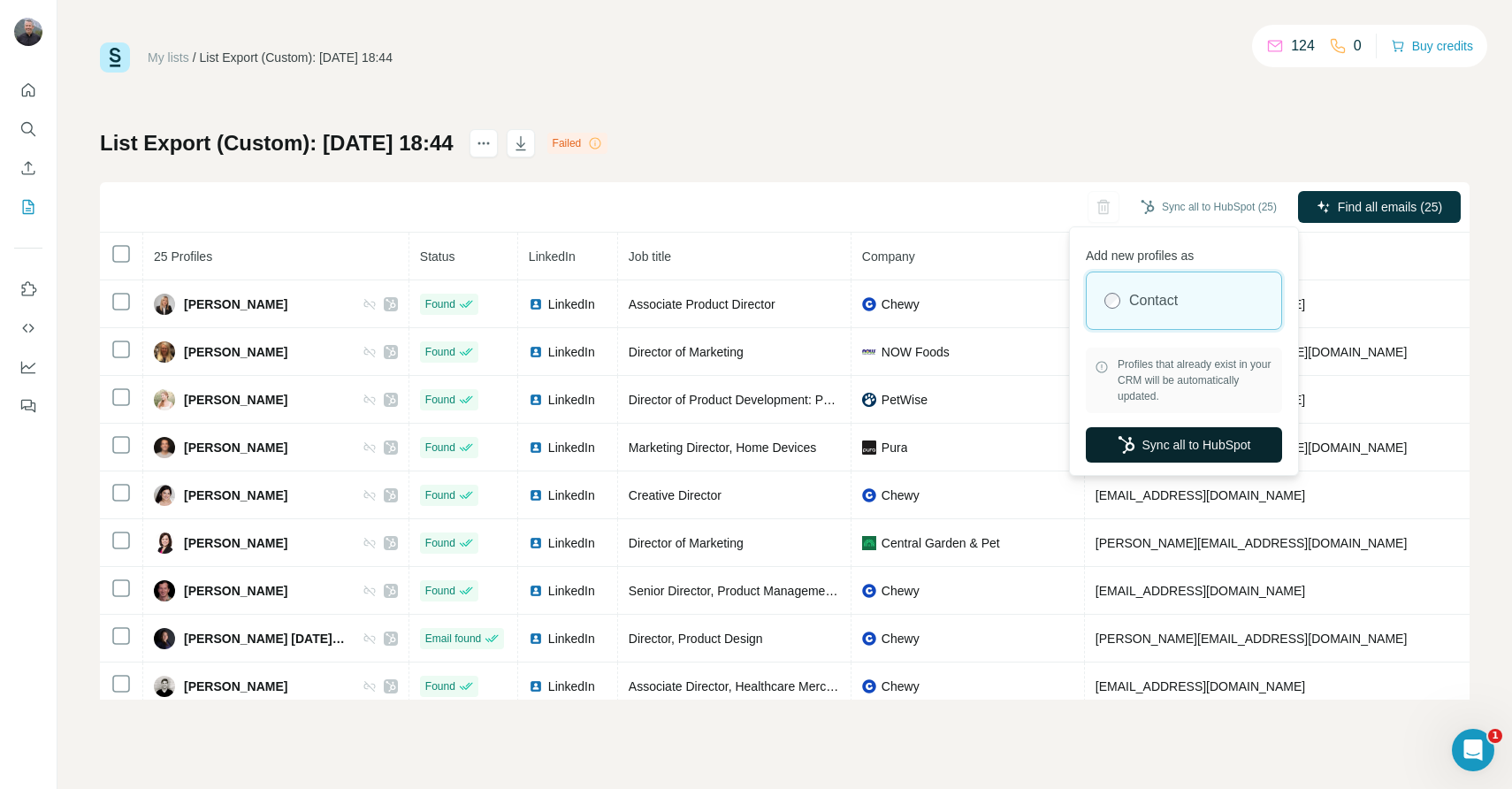
click at [1170, 444] on button "Sync all to HubSpot" at bounding box center [1184, 445] width 196 height 35
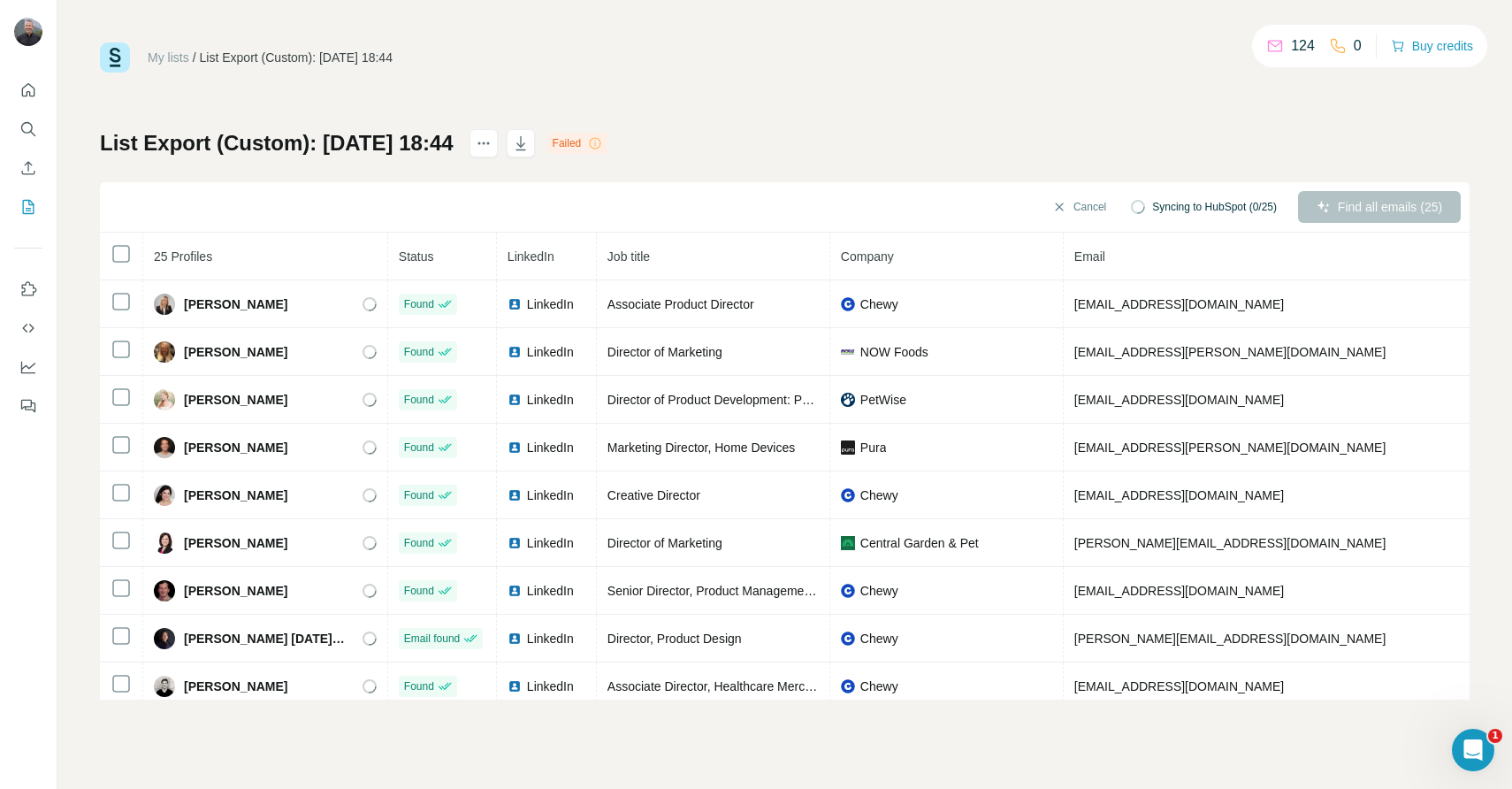
click at [176, 56] on link "My lists" at bounding box center [168, 56] width 42 height 14
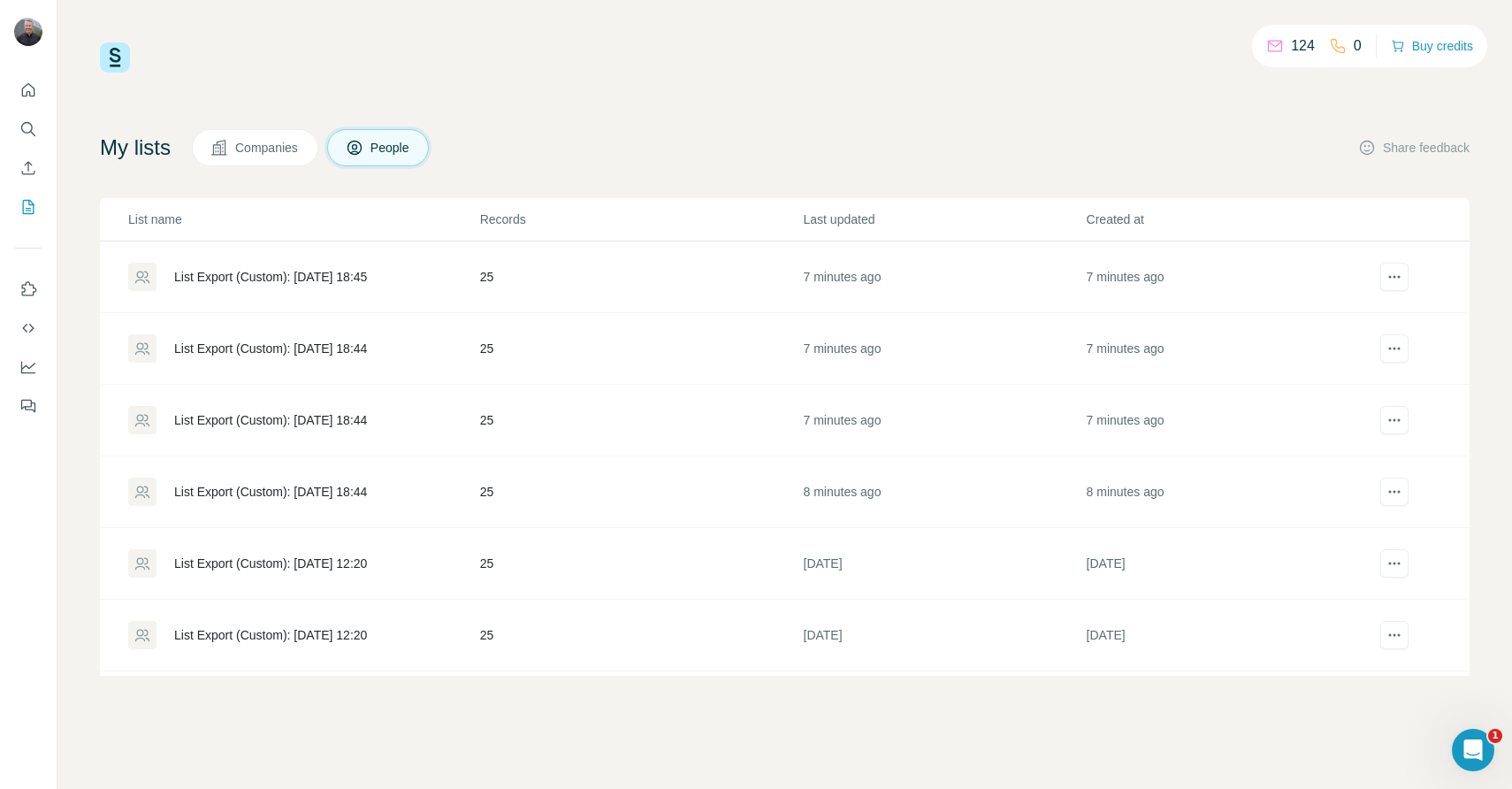
click at [325, 420] on div "List Export (Custom): 31/08/2025 18:44" at bounding box center [270, 420] width 192 height 18
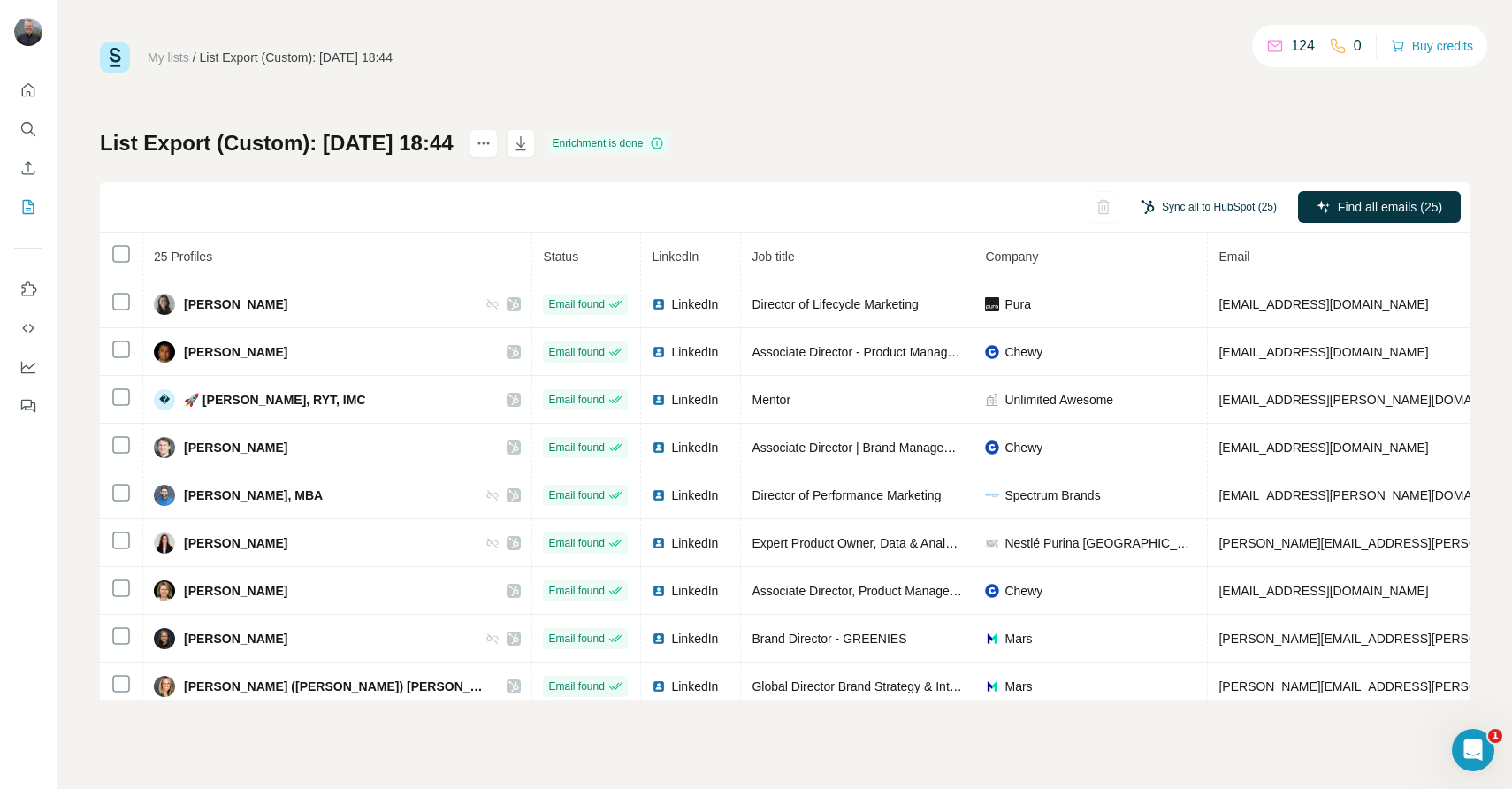
click at [1223, 208] on button "Sync all to HubSpot (25)" at bounding box center [1209, 206] width 161 height 27
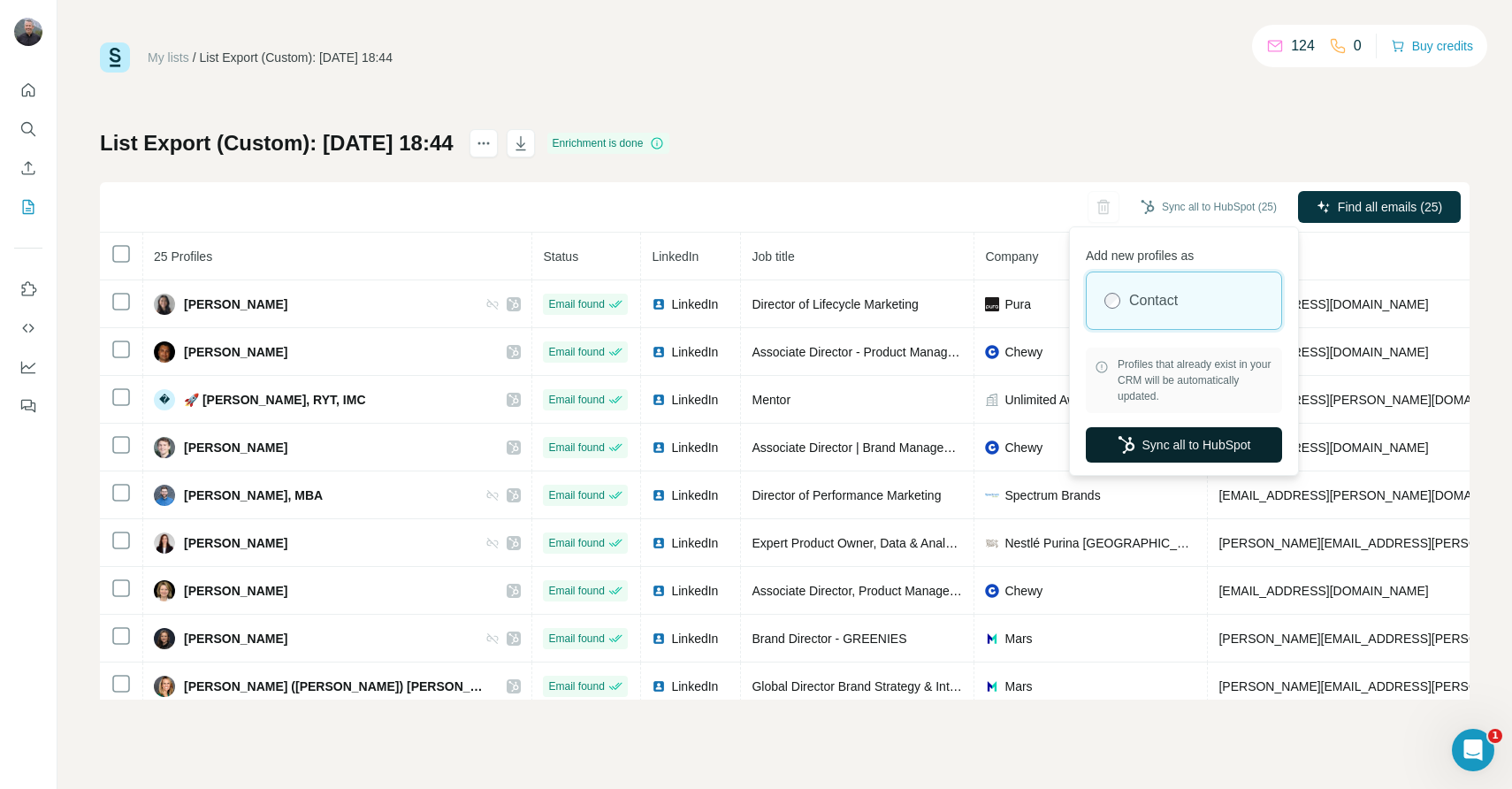
click at [1176, 444] on button "Sync all to HubSpot" at bounding box center [1184, 445] width 196 height 35
